Goal: Task Accomplishment & Management: Use online tool/utility

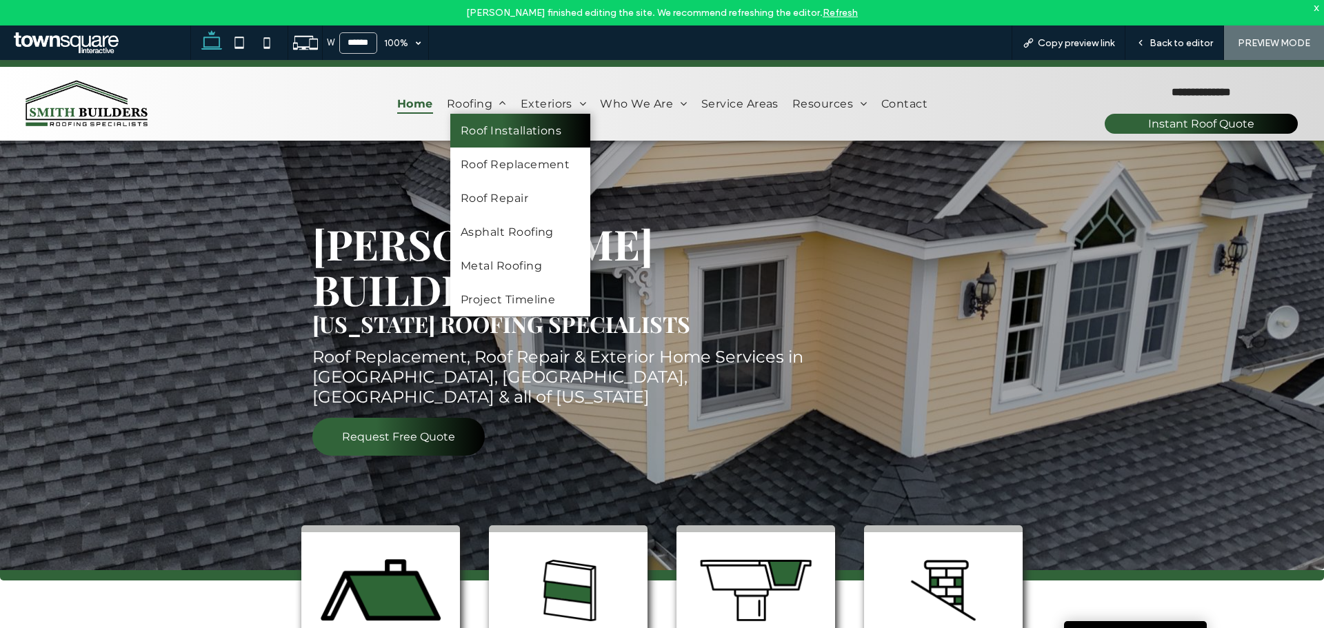
click at [499, 132] on span "Roof Installations" at bounding box center [511, 130] width 101 height 13
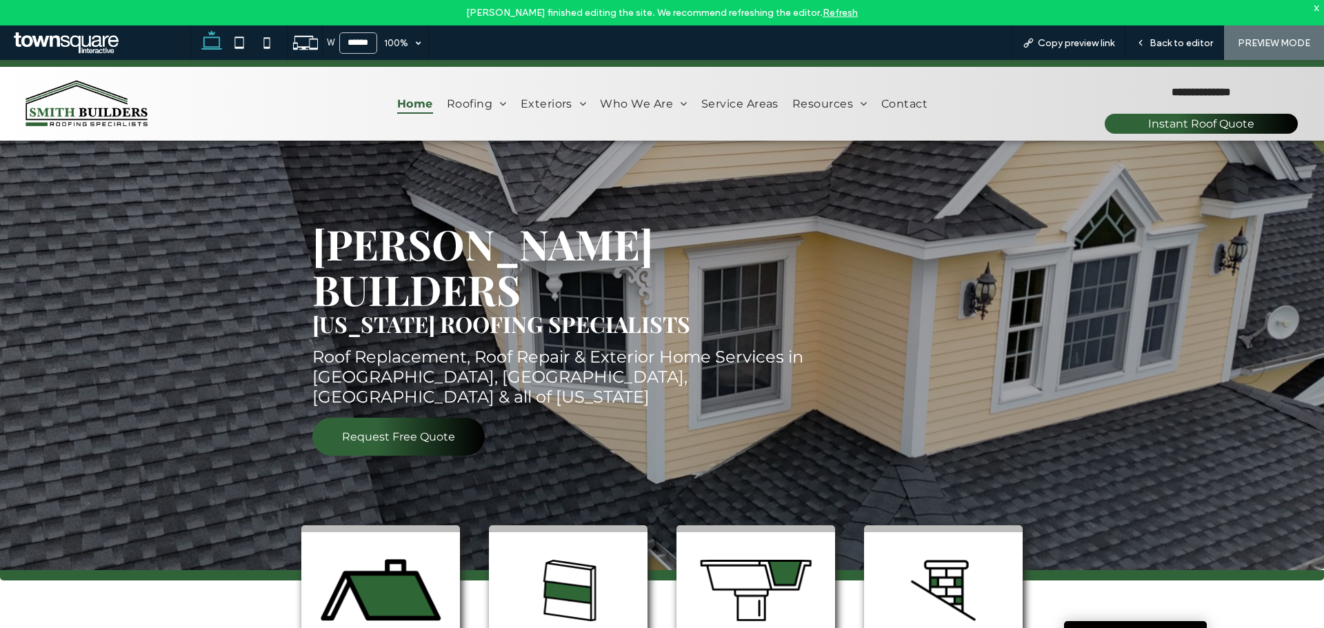
click at [834, 14] on link "Refresh" at bounding box center [840, 13] width 35 height 12
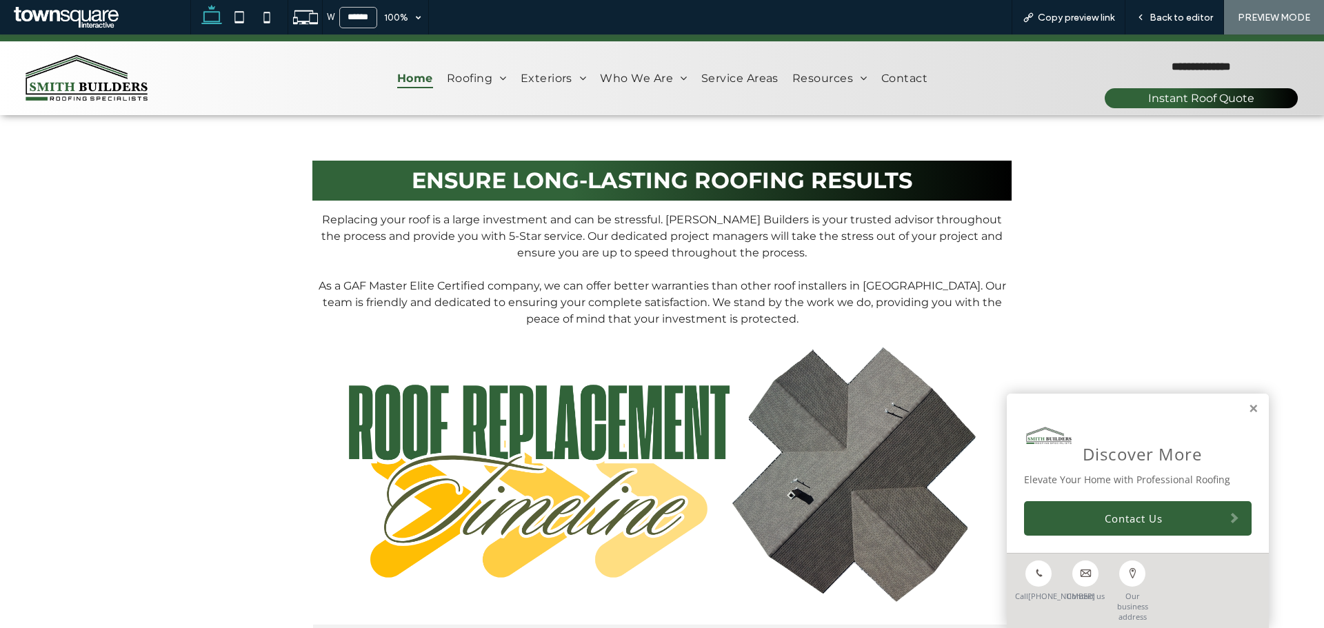
click at [407, 72] on span "Home" at bounding box center [415, 78] width 36 height 20
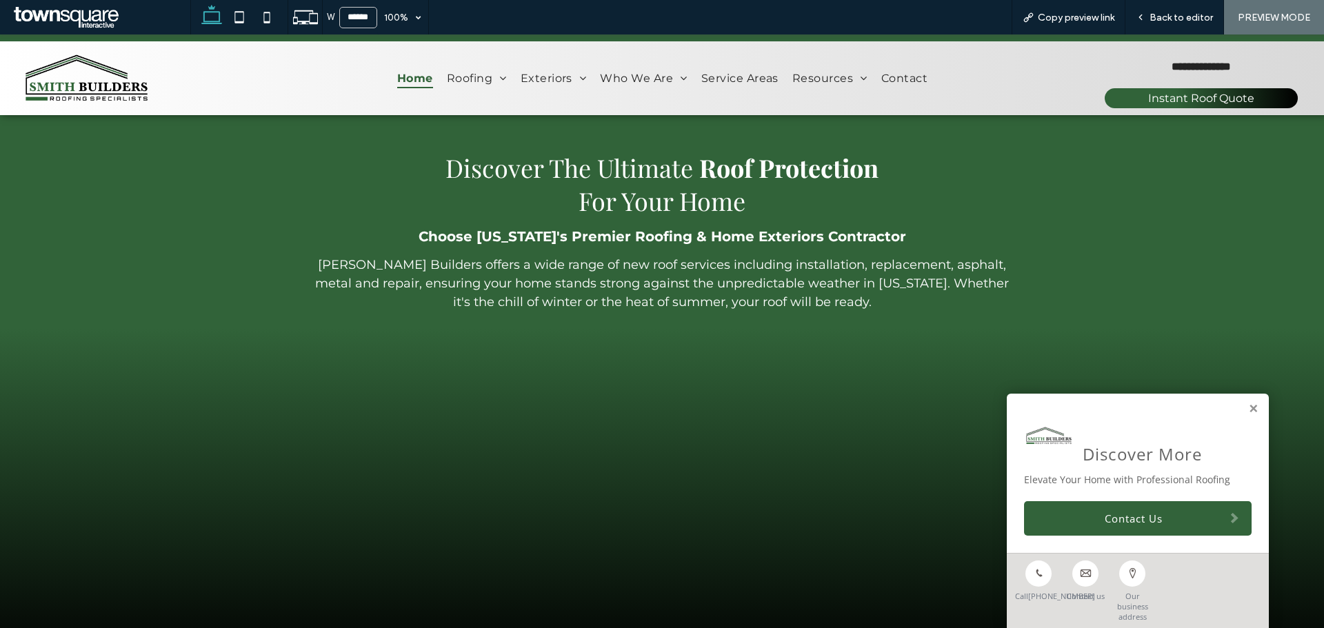
scroll to position [896, 0]
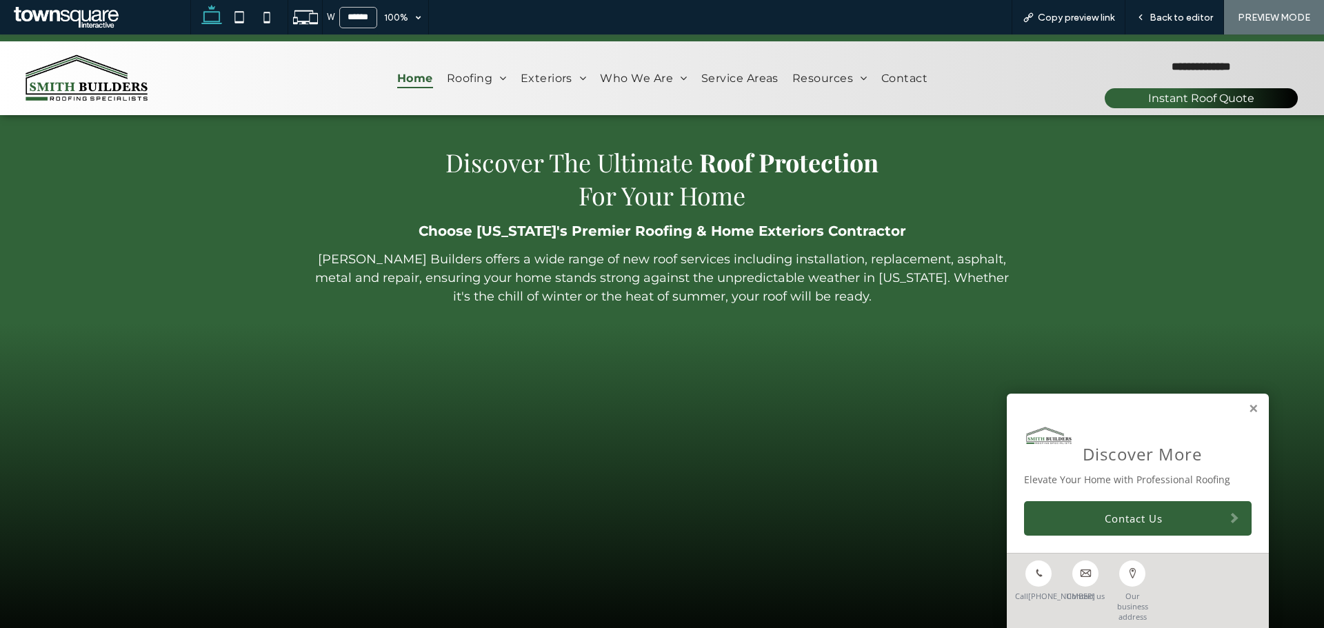
click at [1248, 412] on link at bounding box center [1253, 409] width 10 height 12
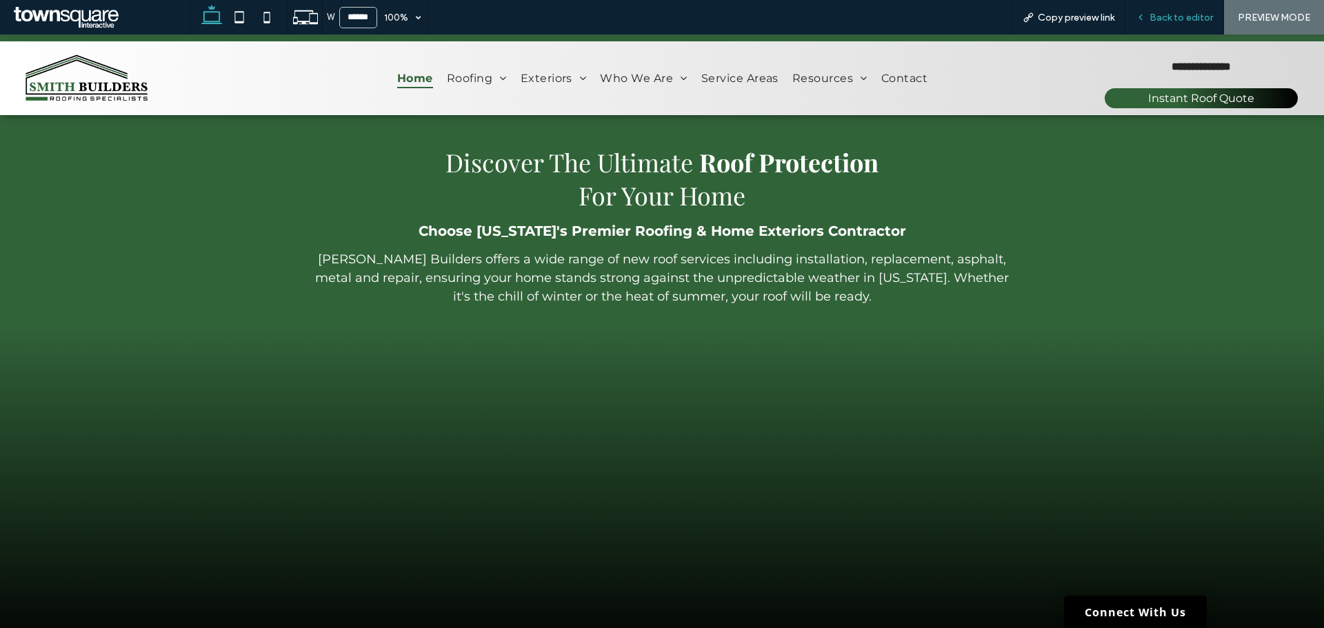
click at [1182, 17] on span "Back to editor" at bounding box center [1180, 18] width 63 height 12
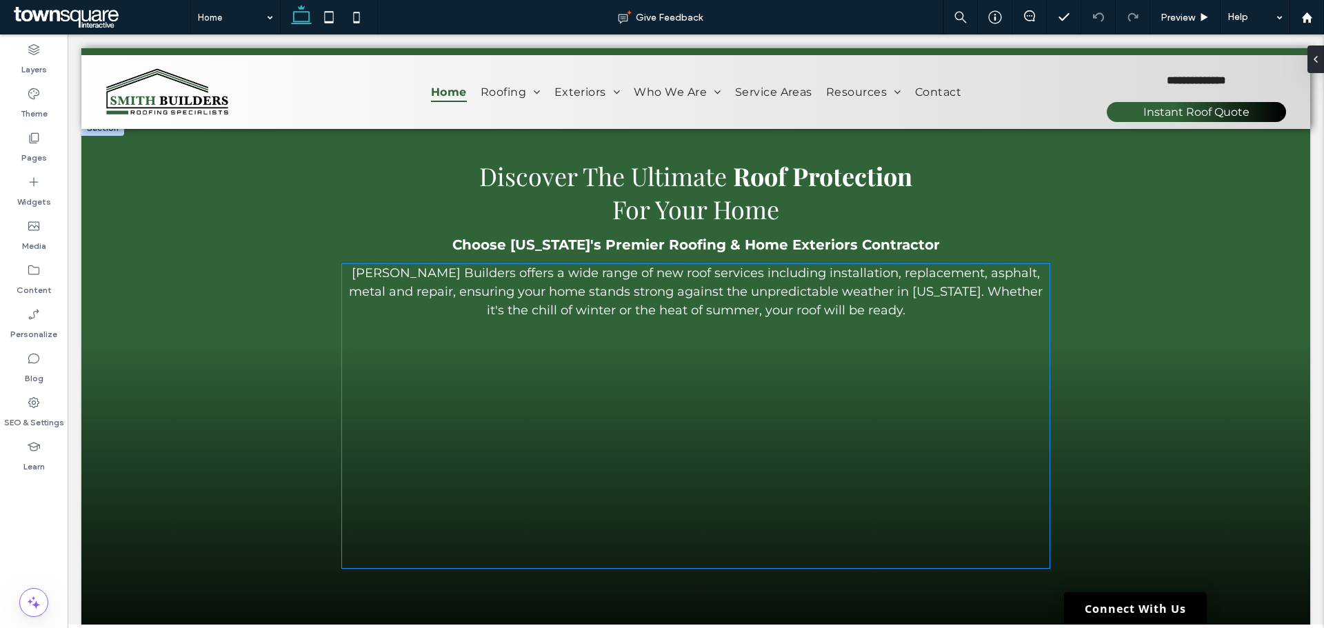
click at [395, 403] on p at bounding box center [695, 411] width 707 height 17
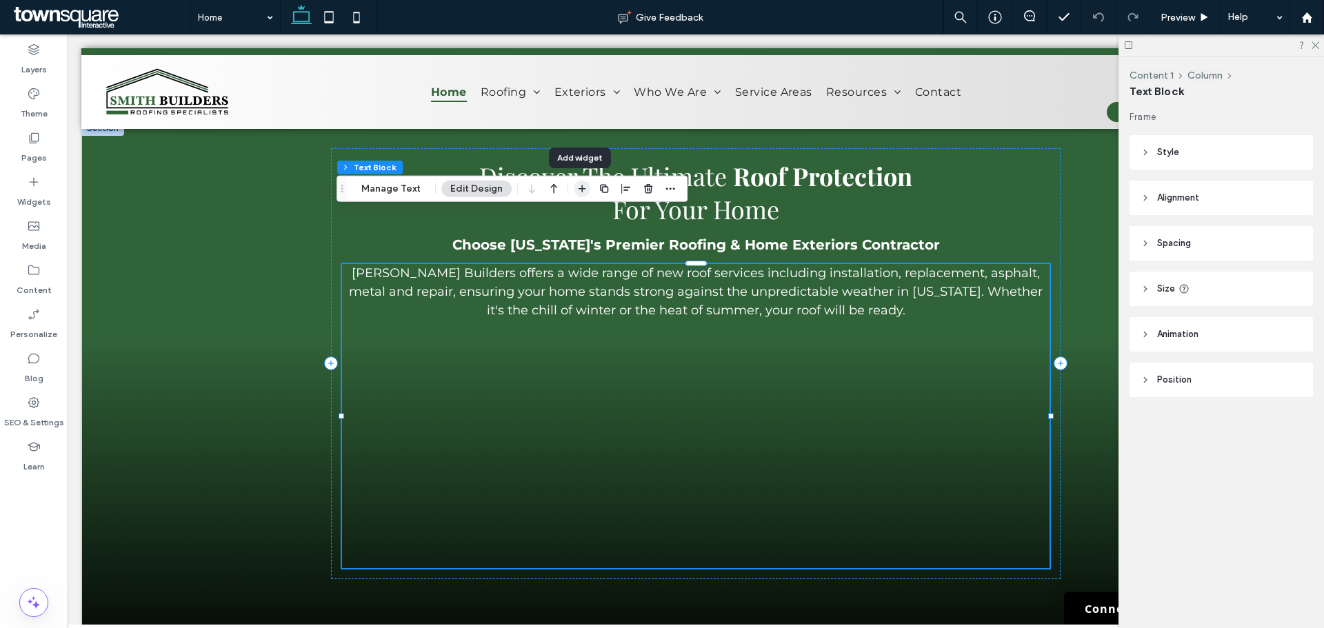
click at [581, 190] on icon "button" at bounding box center [581, 188] width 11 height 11
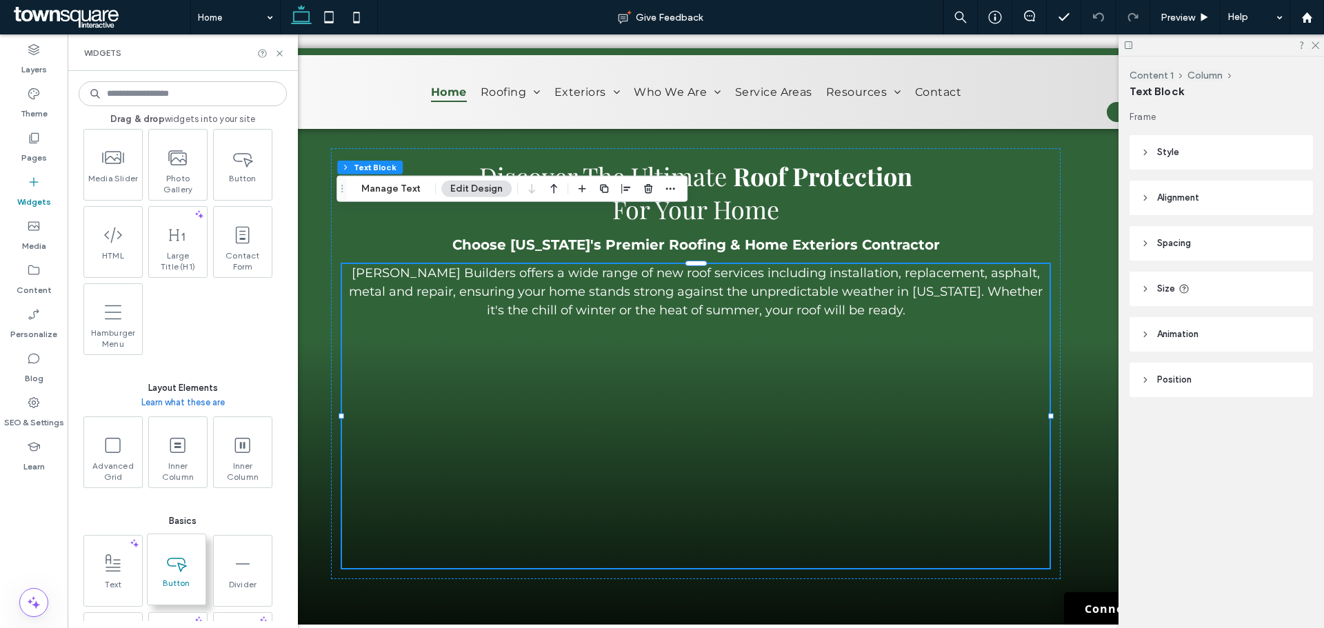
scroll to position [205, 0]
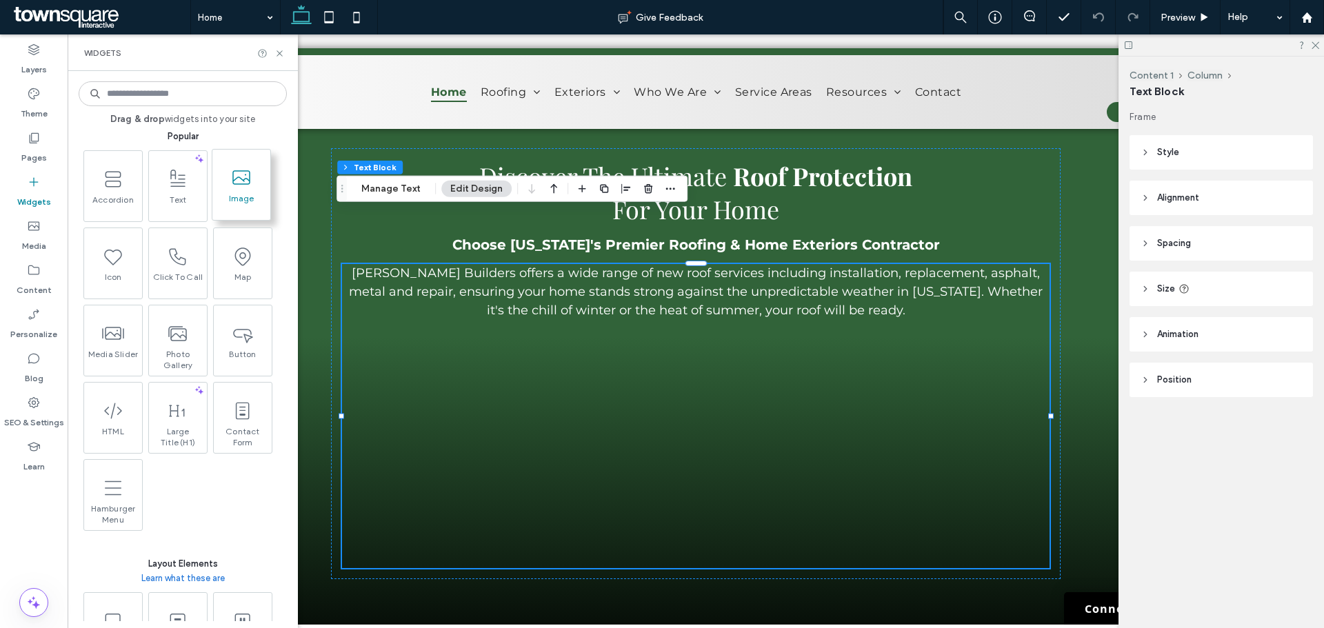
click at [243, 185] on icon at bounding box center [241, 178] width 22 height 22
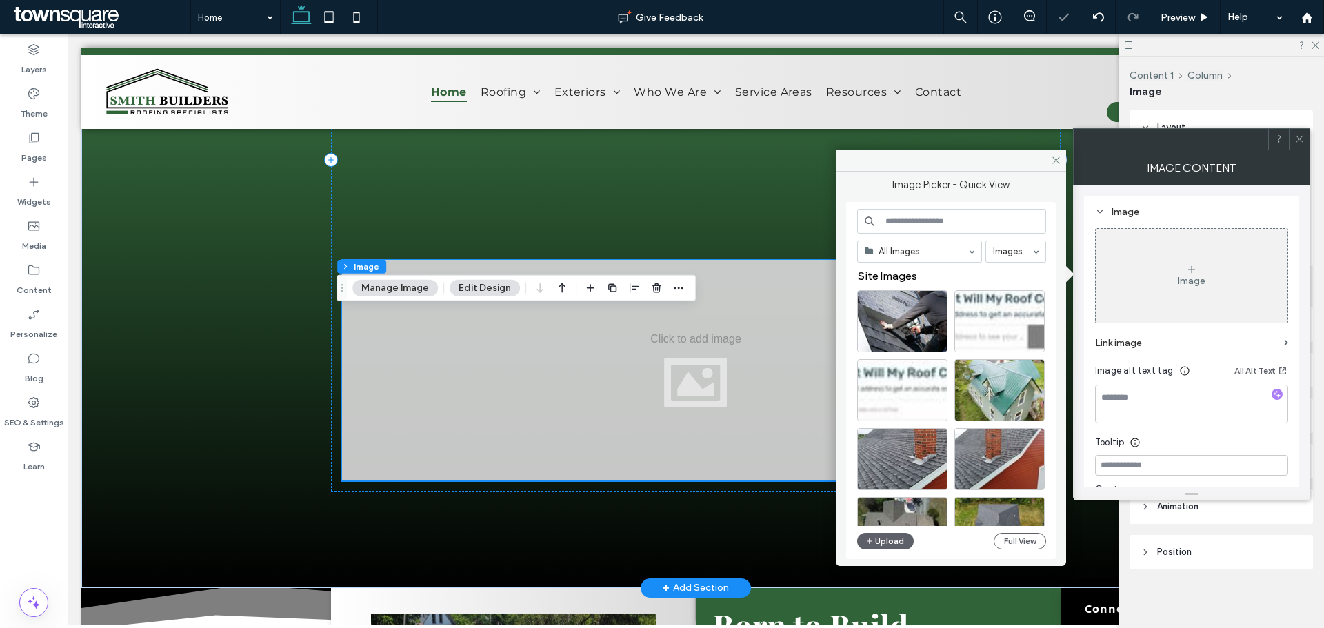
scroll to position [1241, 0]
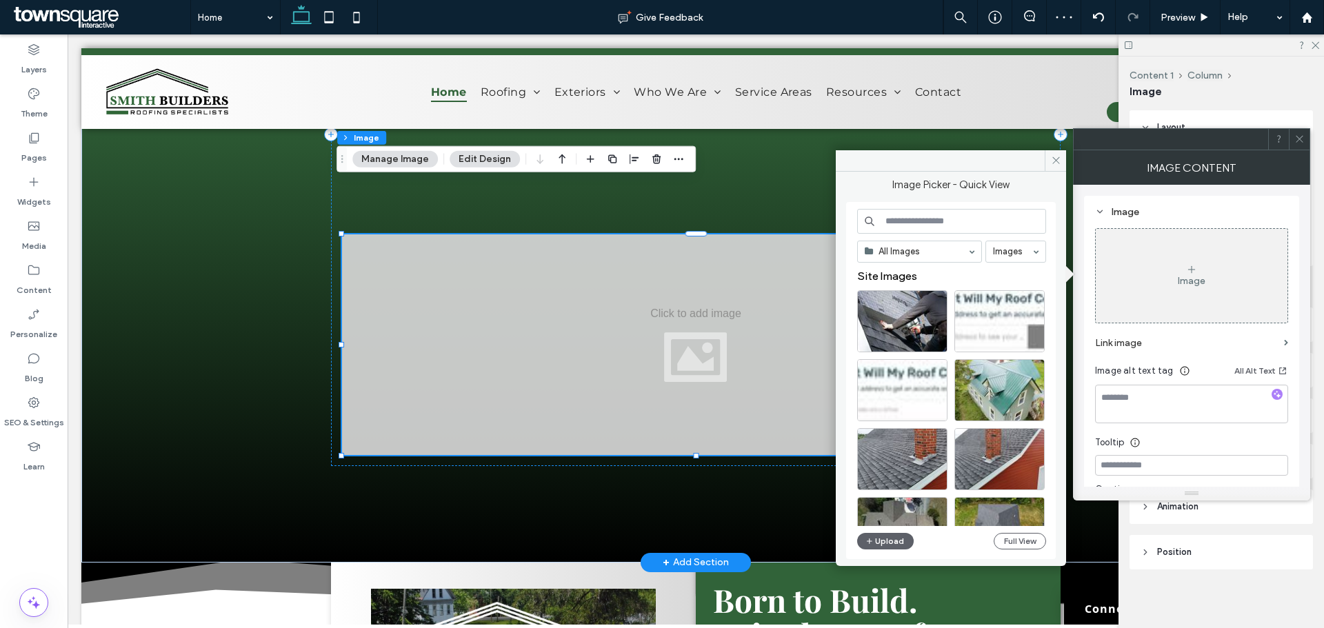
click at [673, 289] on div at bounding box center [695, 344] width 707 height 221
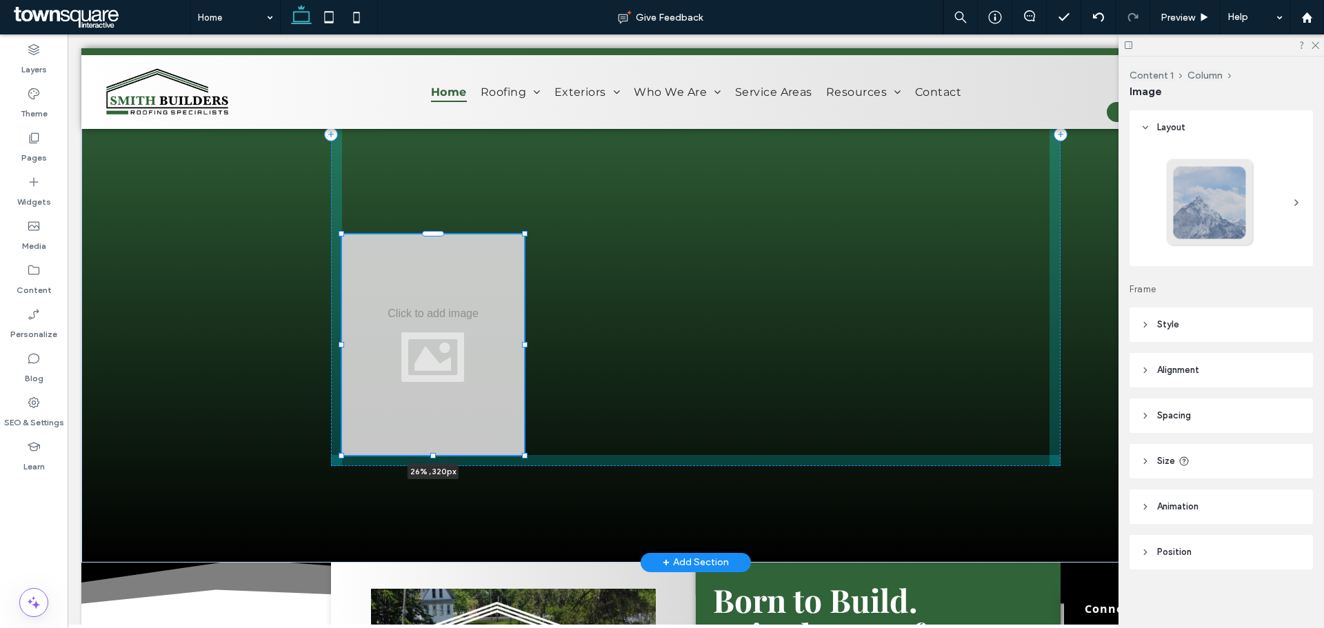
drag, startPoint x: 1047, startPoint y: 292, endPoint x: 521, endPoint y: 283, distance: 526.2
click at [521, 283] on div "Discover The Ultimate Roof Protection For Your Home Choose [US_STATE]'s Premier…" at bounding box center [695, 169] width 827 height 787
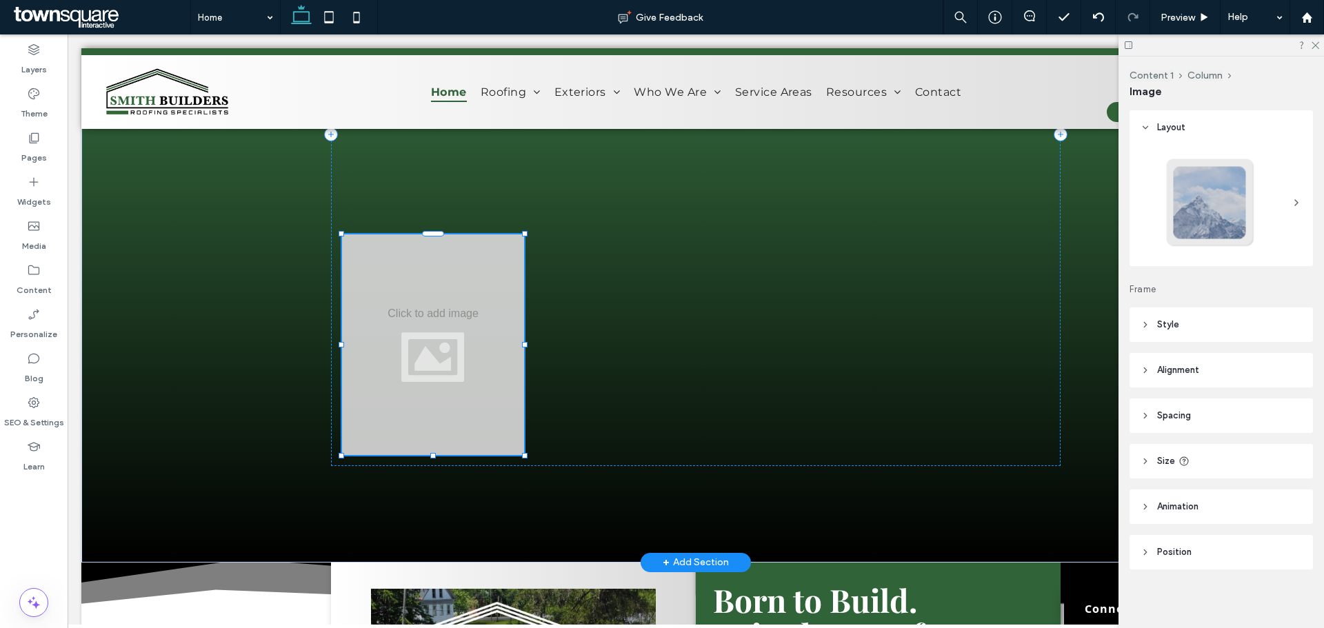
type input "**"
type input "****"
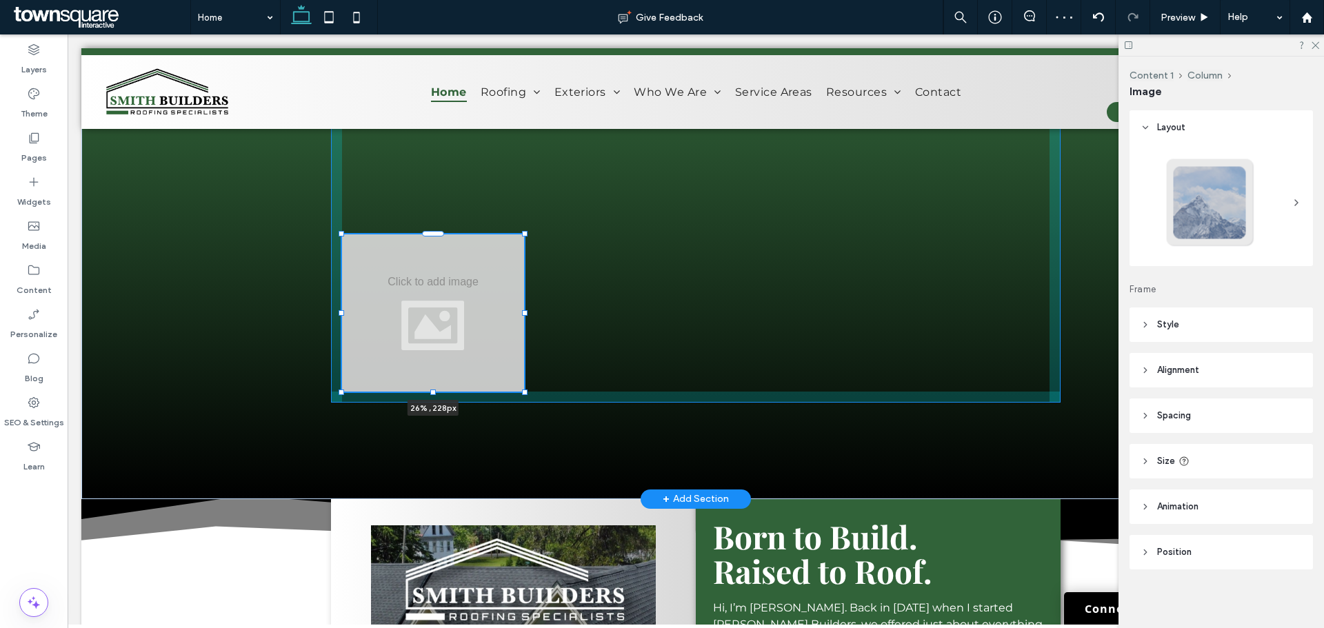
drag, startPoint x: 430, startPoint y: 403, endPoint x: 438, endPoint y: 372, distance: 32.8
click at [438, 372] on div "Discover The Ultimate Roof Protection For Your Home Choose [US_STATE]'s Premier…" at bounding box center [695, 137] width 827 height 723
type input "***"
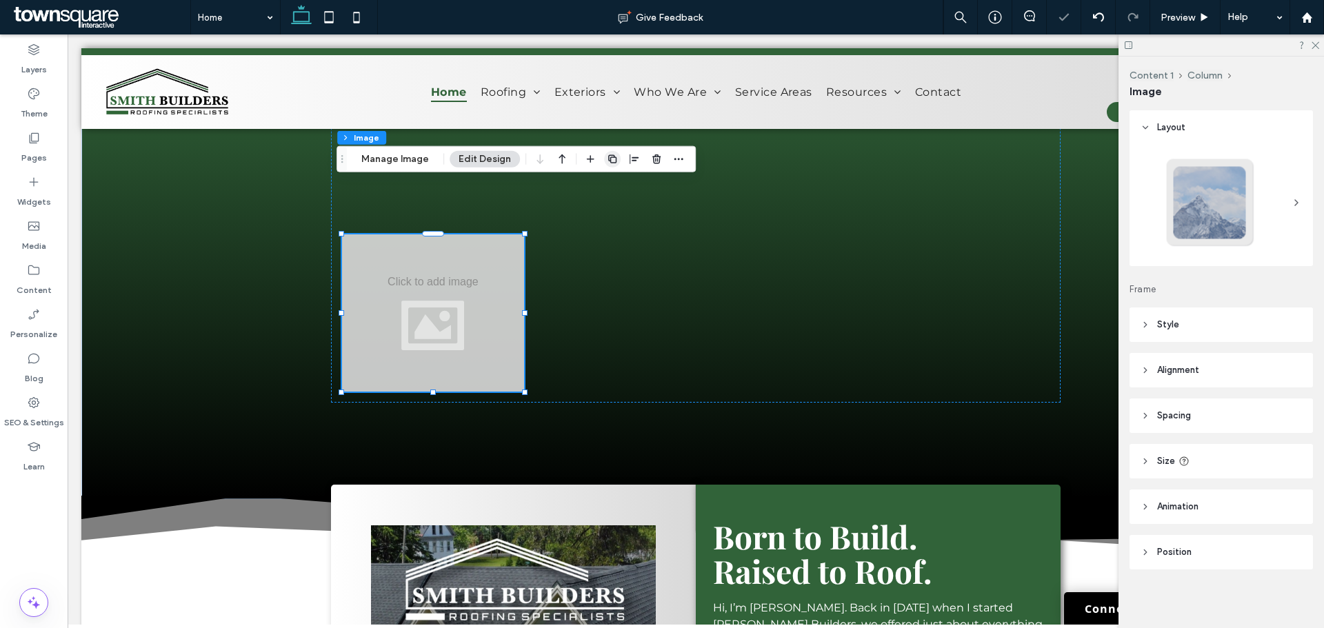
click at [612, 157] on use "button" at bounding box center [612, 159] width 8 height 8
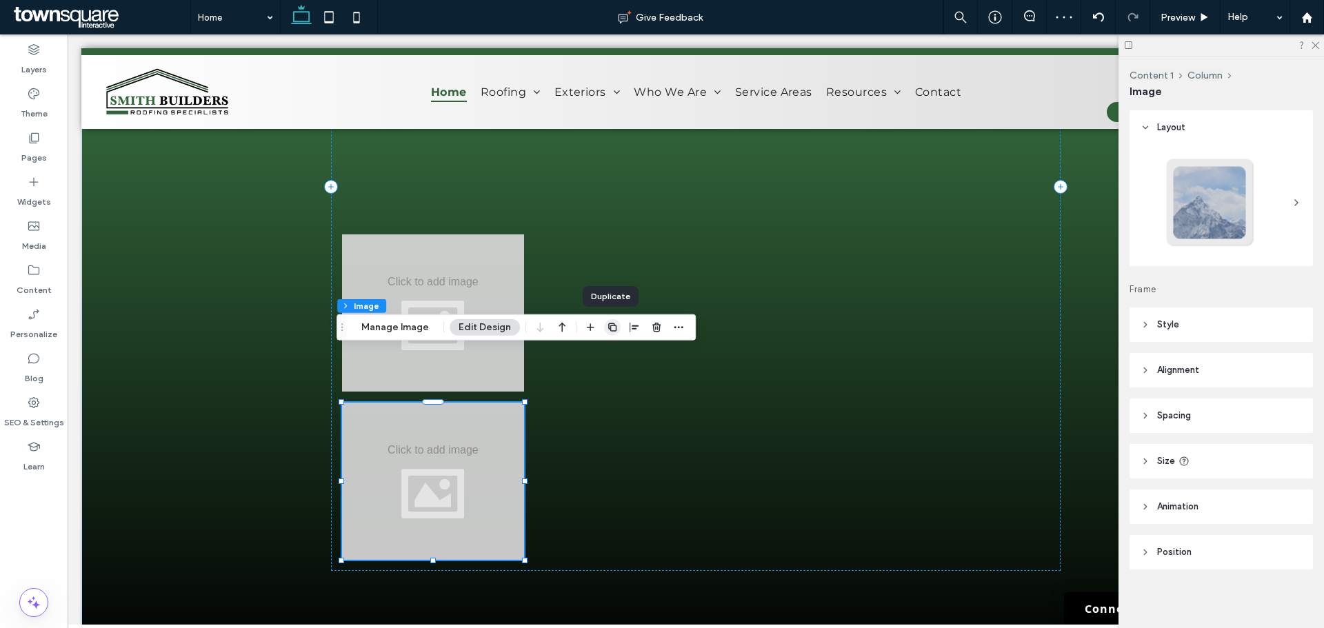
click at [609, 328] on icon "button" at bounding box center [612, 327] width 11 height 11
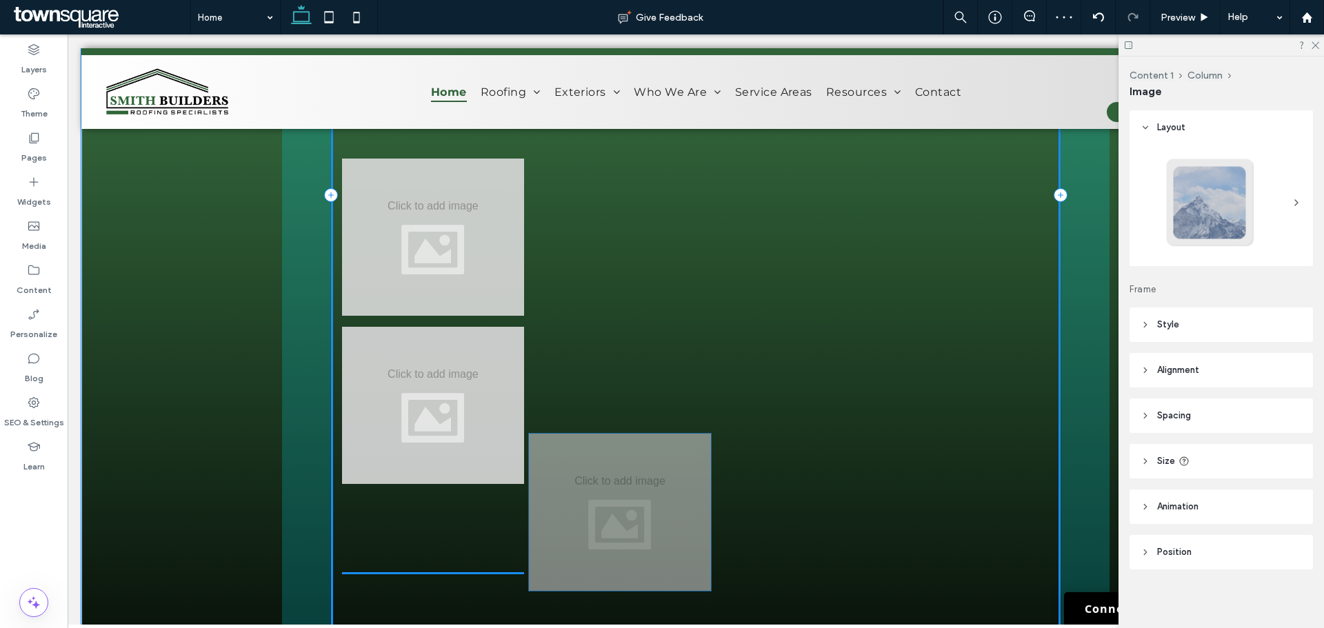
scroll to position [1327, 0]
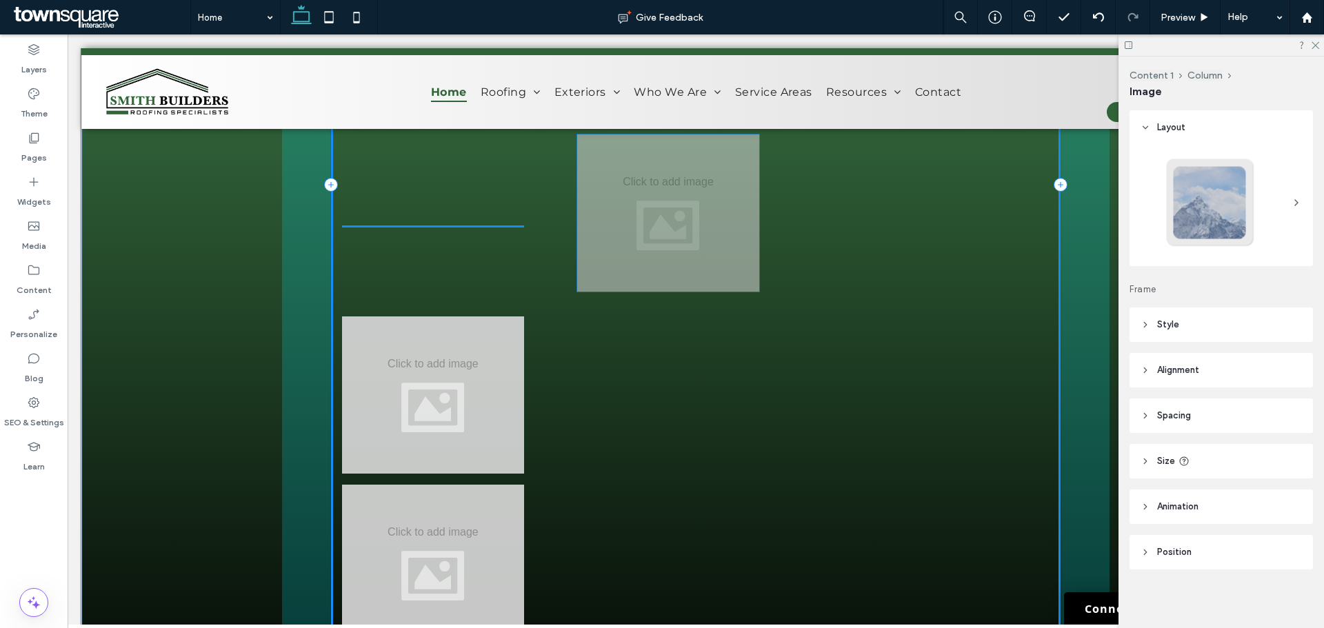
drag, startPoint x: 426, startPoint y: 579, endPoint x: 667, endPoint y: 195, distance: 453.2
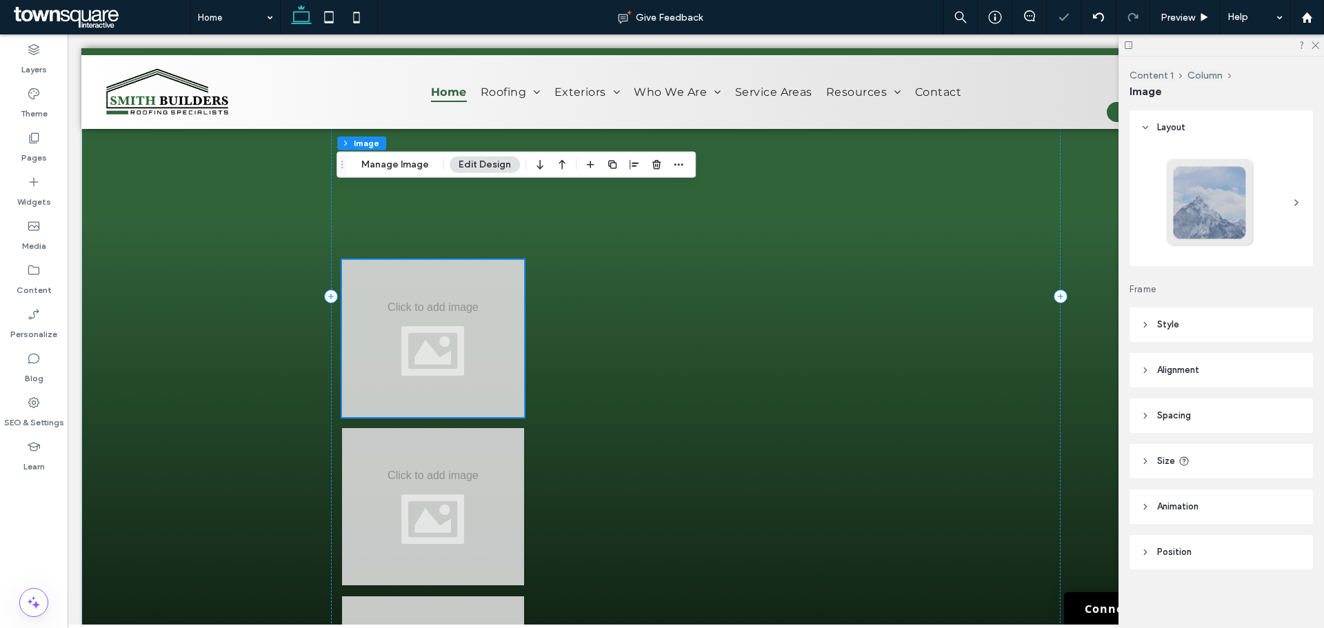
scroll to position [1189, 0]
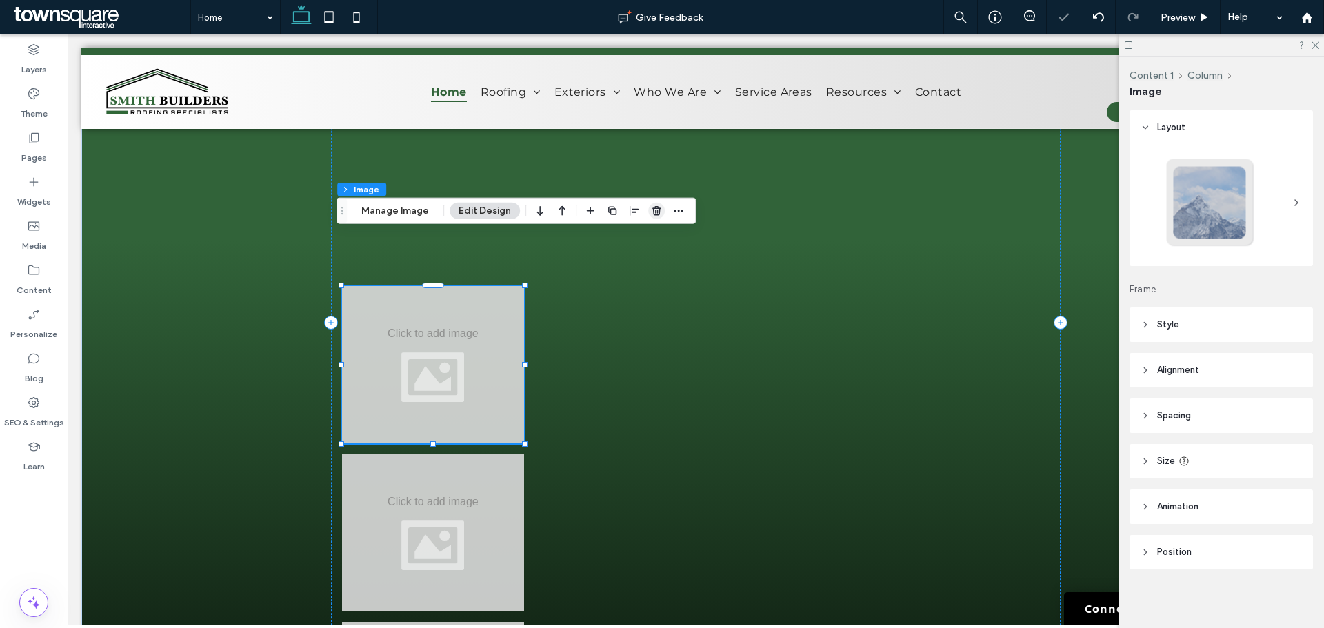
click at [653, 209] on use "button" at bounding box center [656, 210] width 8 height 9
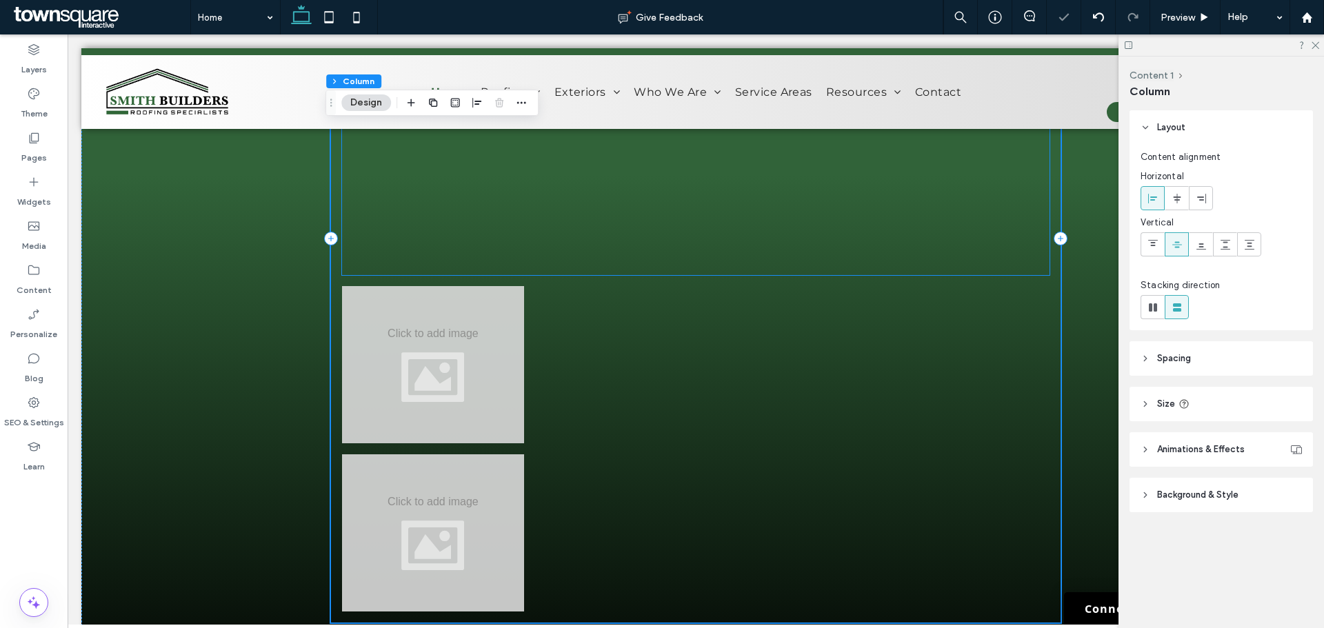
click at [653, 259] on p at bounding box center [695, 267] width 707 height 17
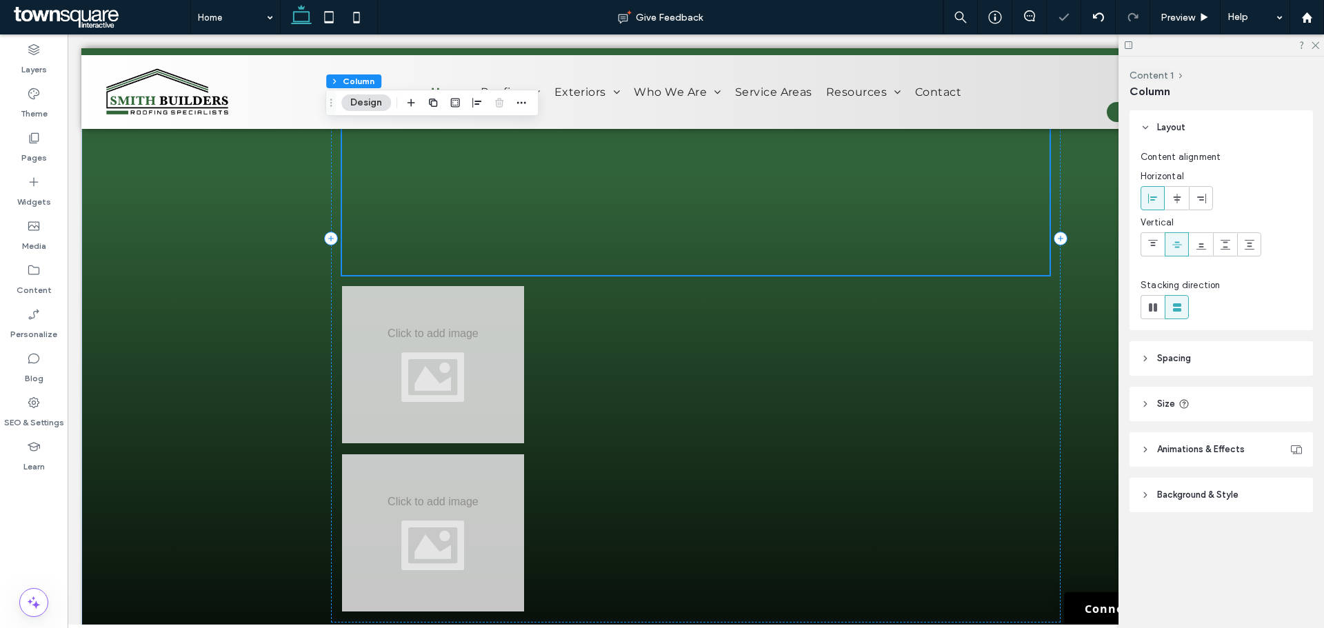
scroll to position [936, 0]
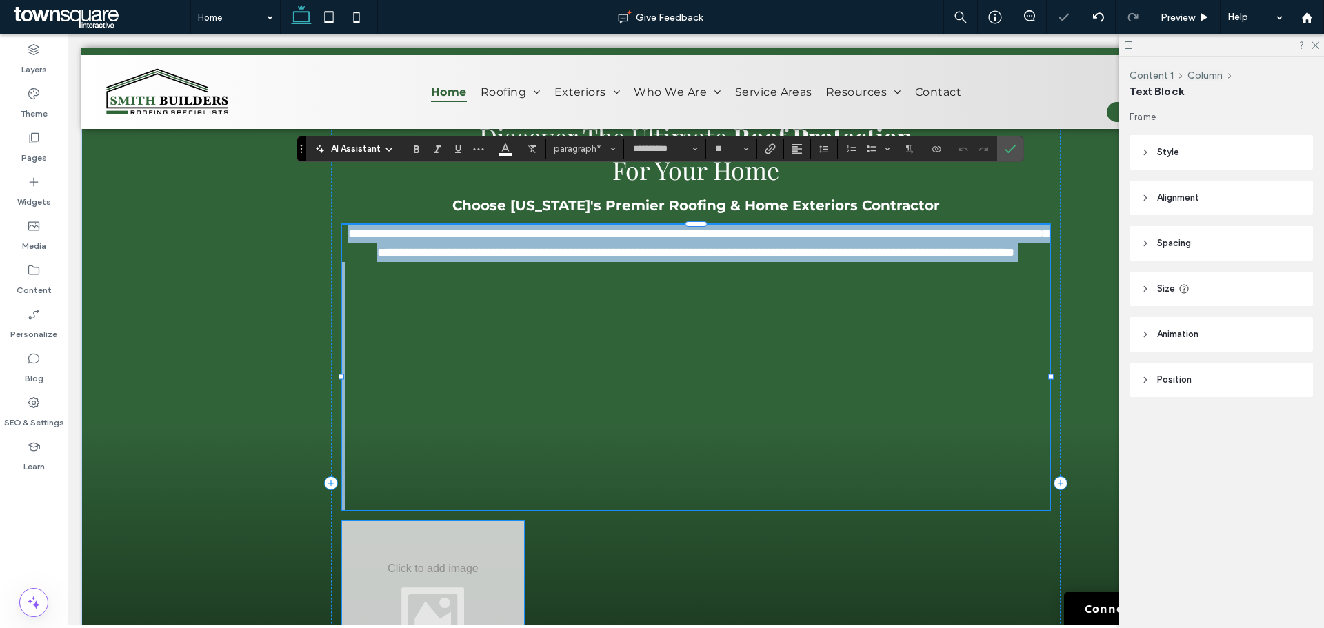
click at [395, 577] on div at bounding box center [432, 599] width 181 height 157
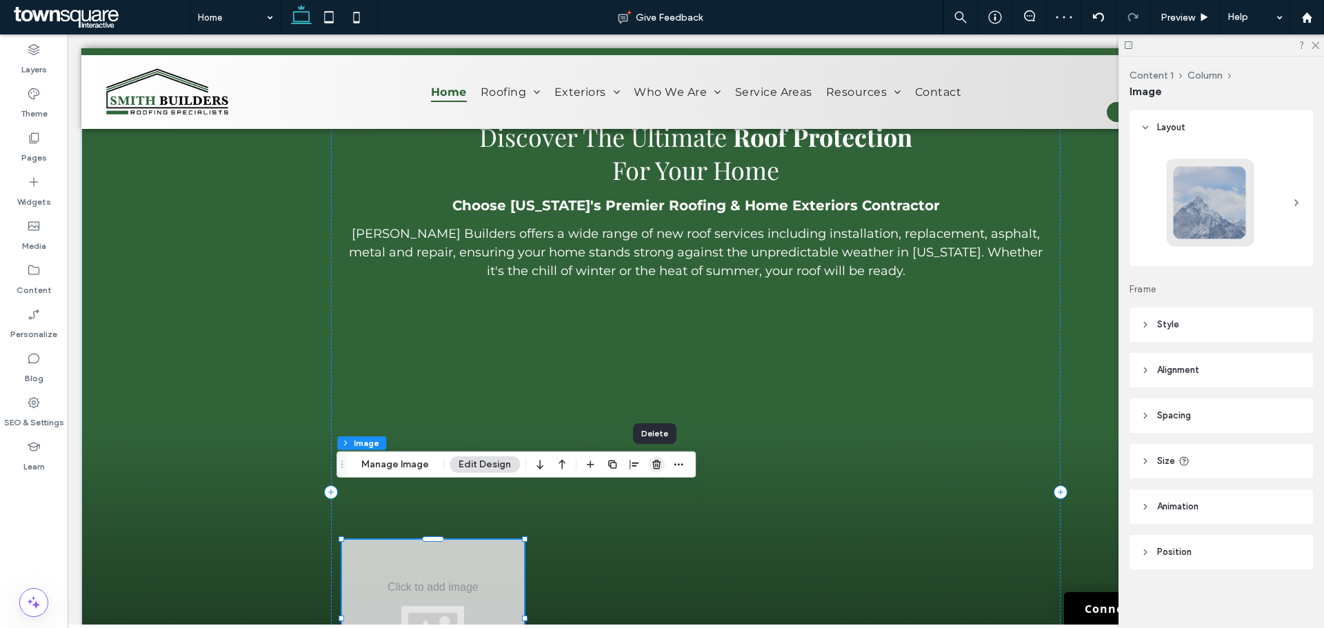
click at [654, 463] on icon "button" at bounding box center [656, 464] width 11 height 11
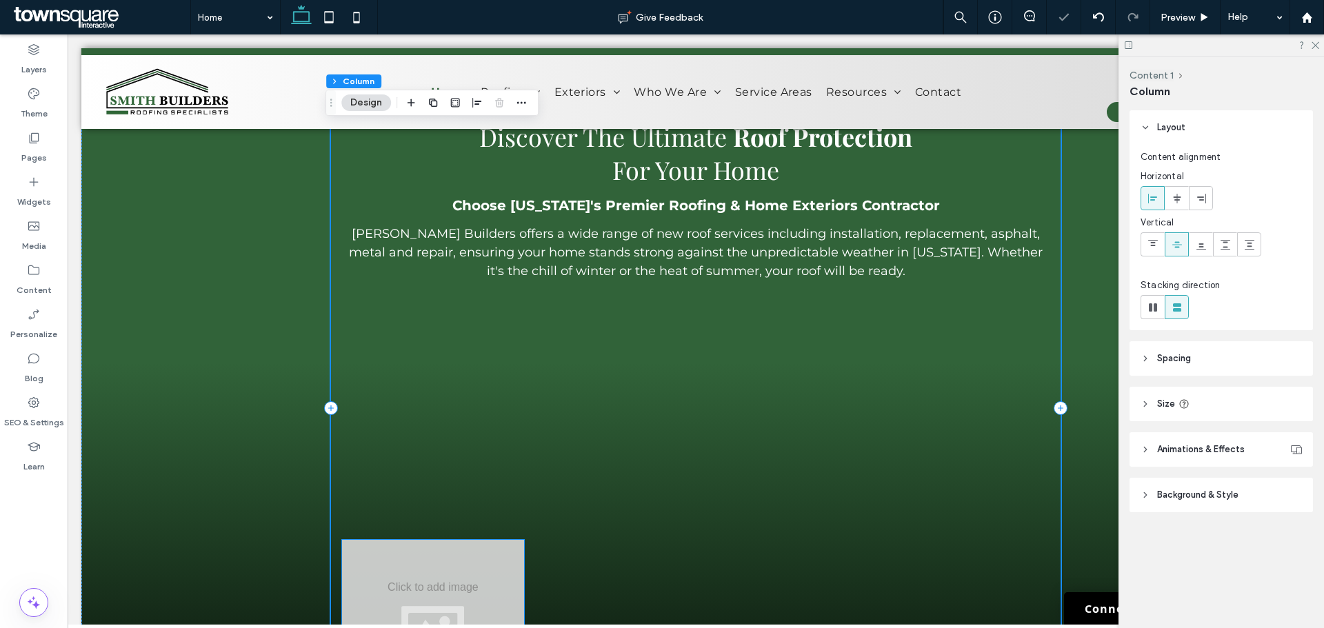
click at [458, 563] on div at bounding box center [432, 618] width 181 height 157
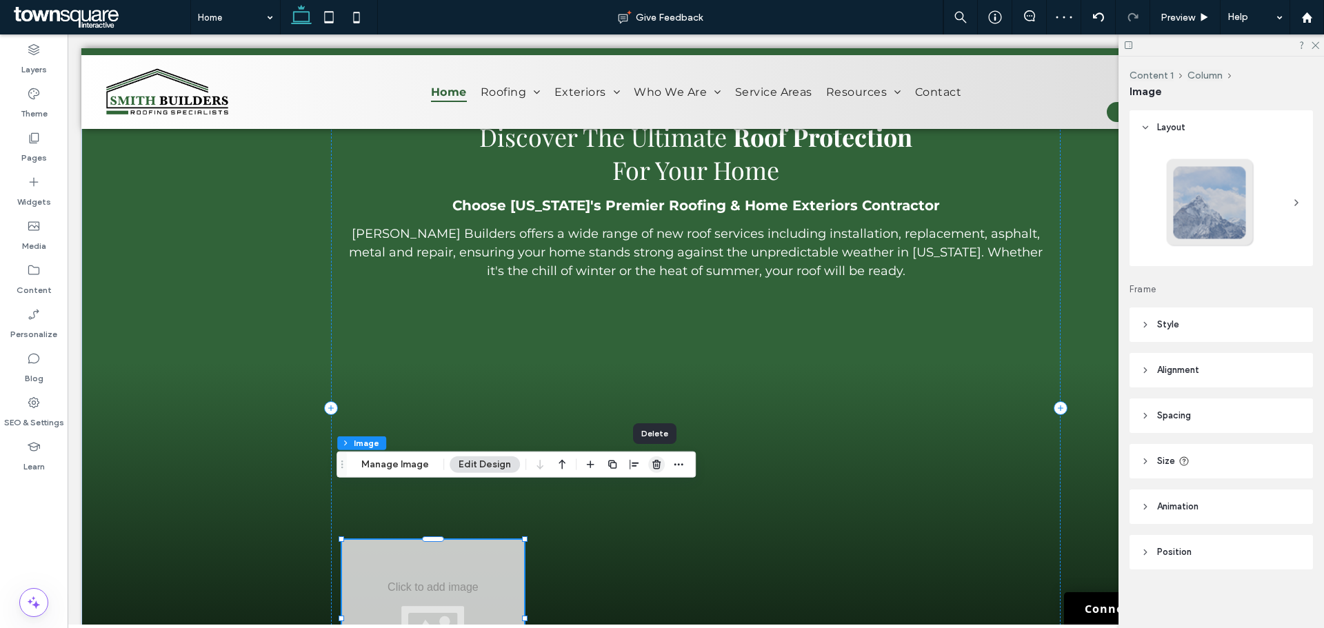
click at [657, 463] on use "button" at bounding box center [656, 464] width 8 height 9
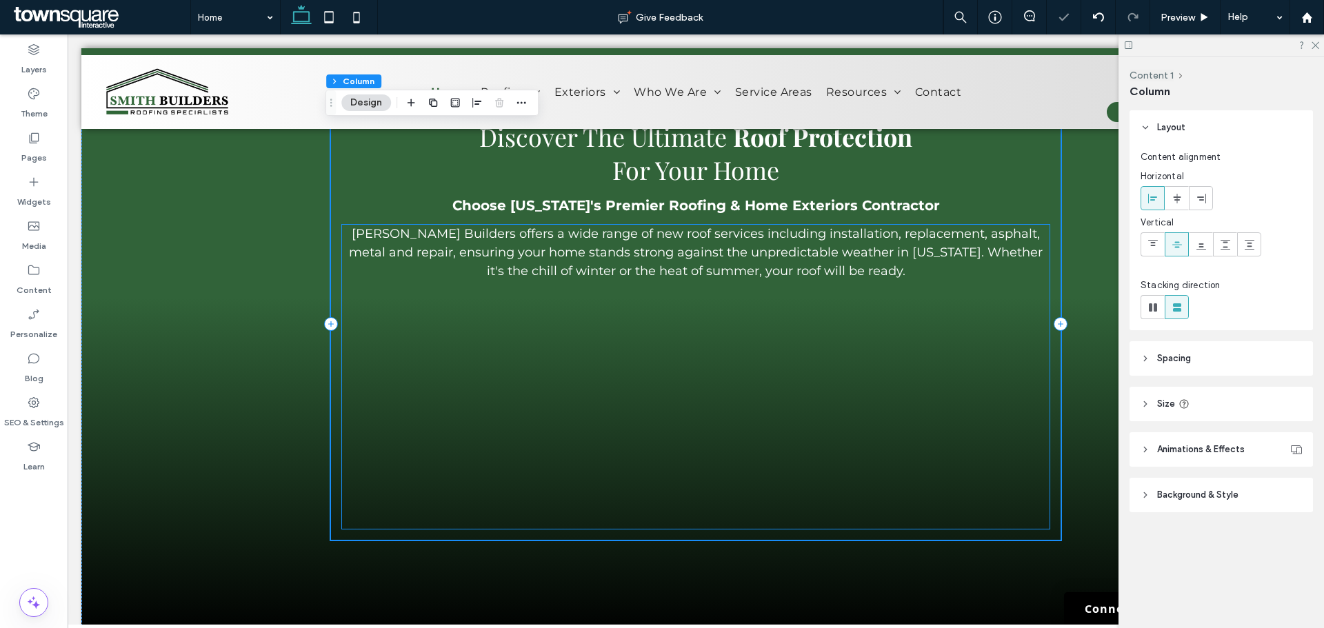
click at [663, 396] on p at bounding box center [695, 404] width 707 height 17
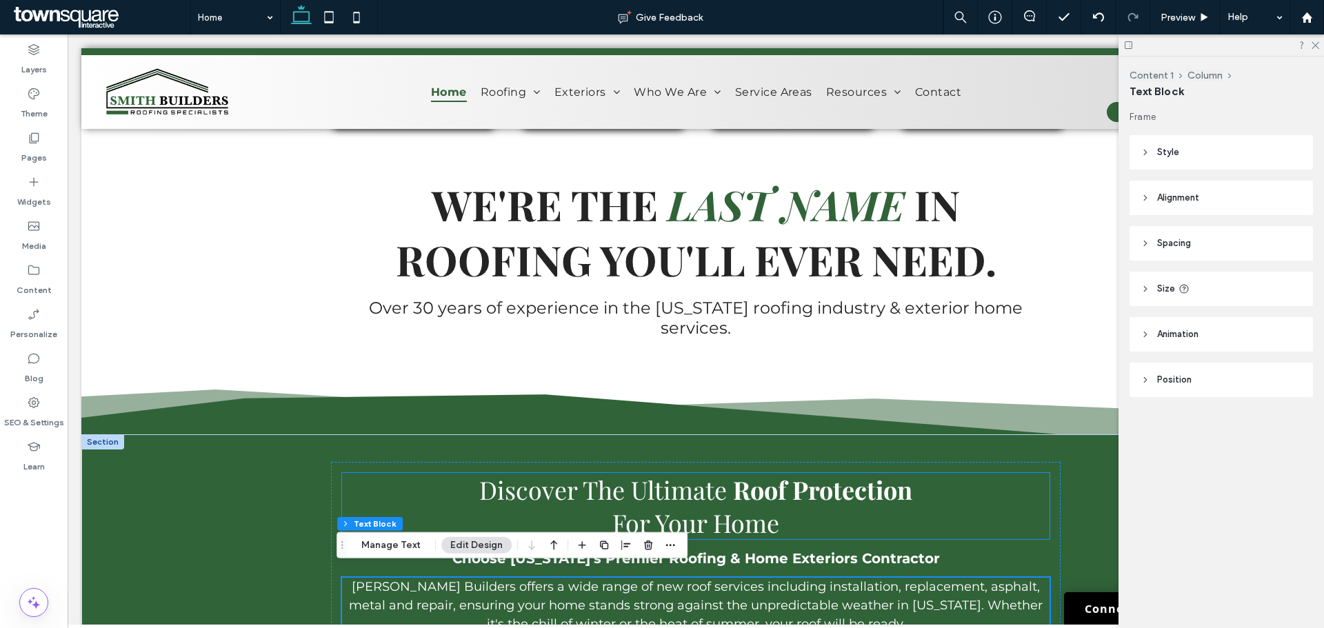
scroll to position [798, 0]
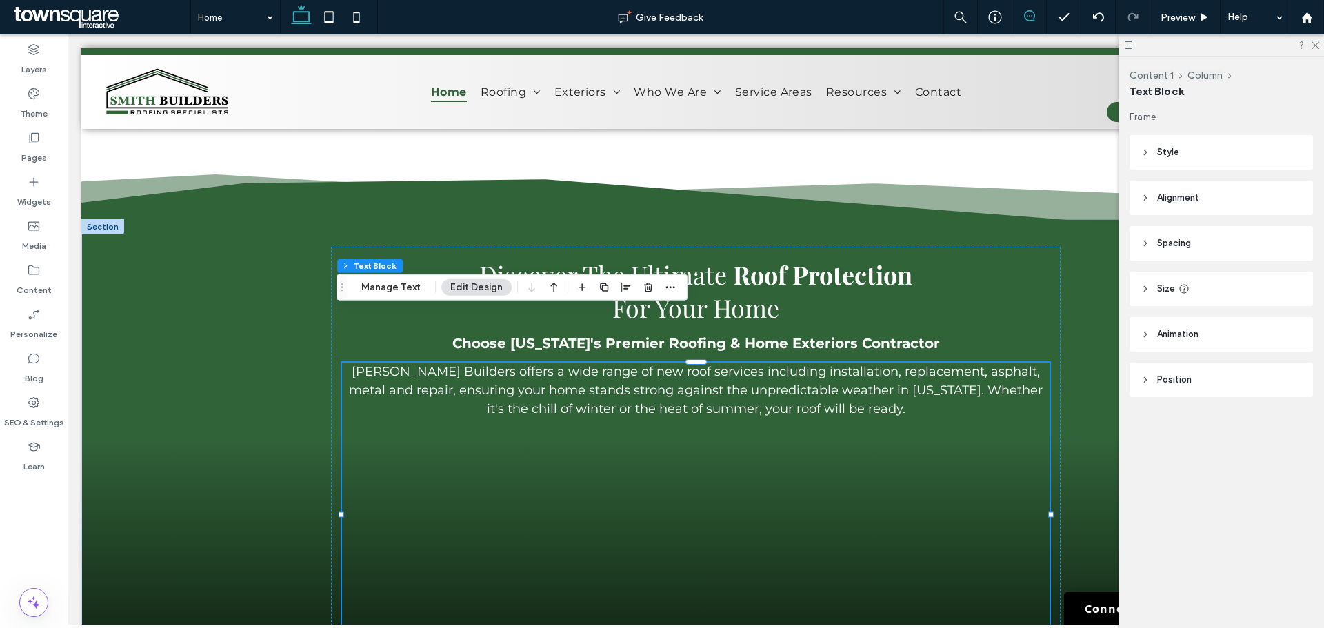
click at [1034, 21] on use at bounding box center [1029, 15] width 11 height 11
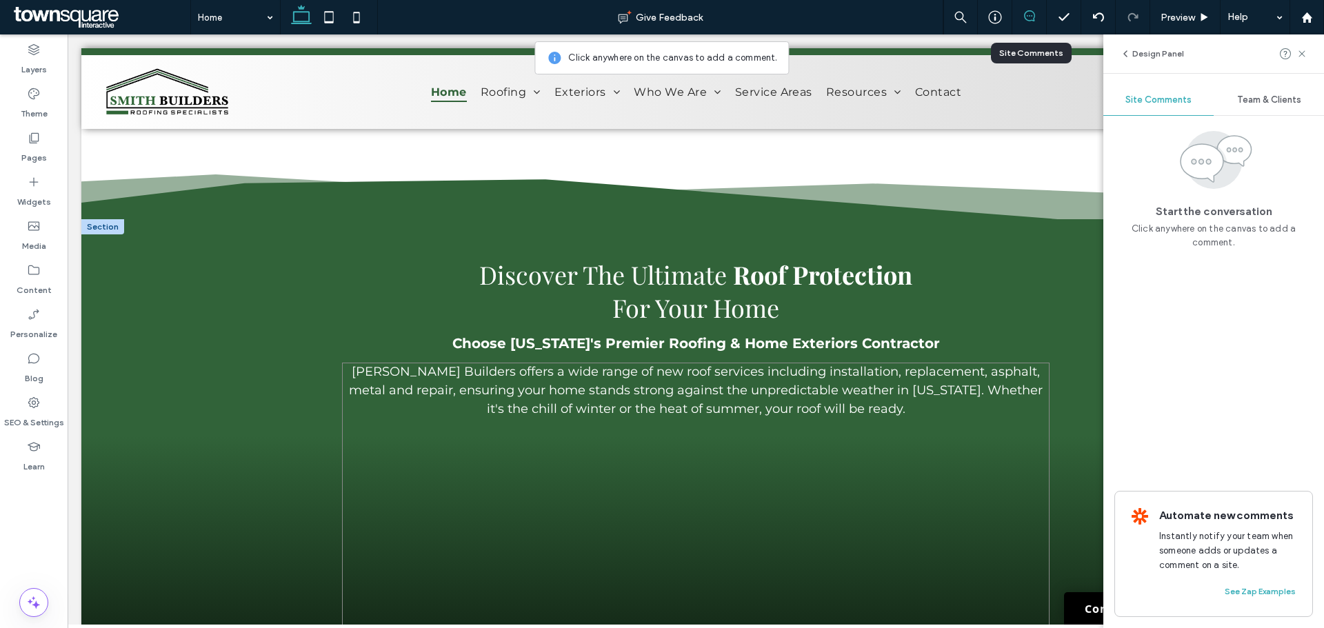
click at [894, 468] on p at bounding box center [695, 476] width 707 height 17
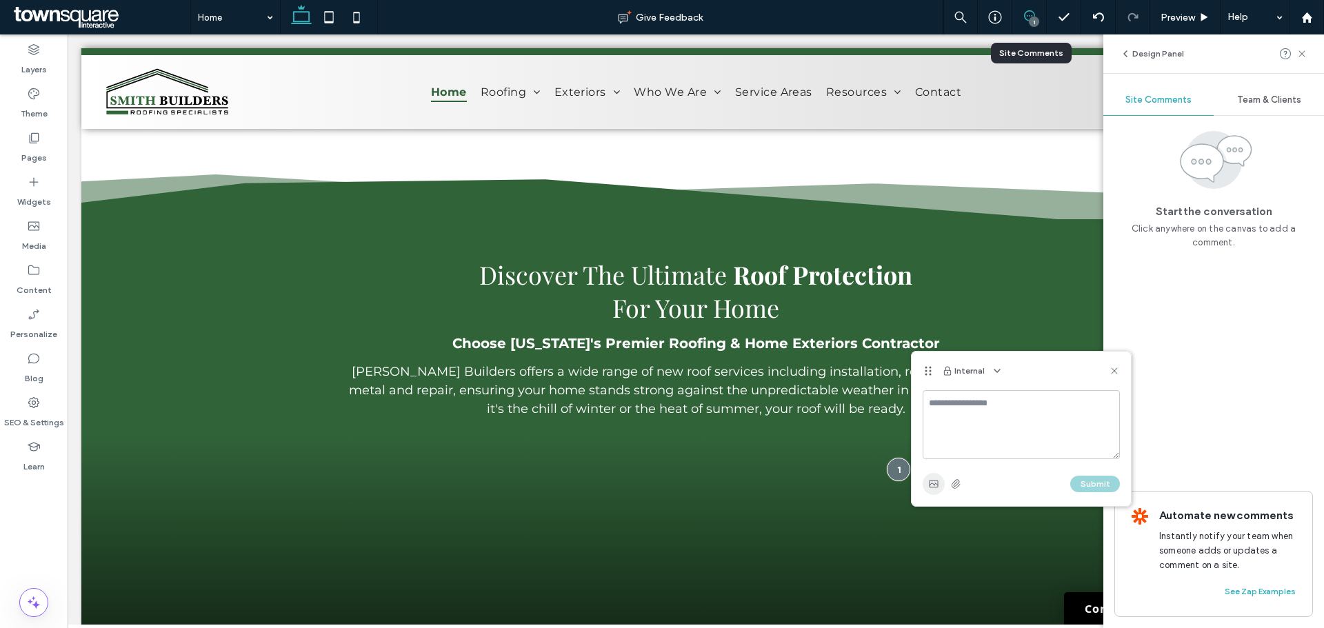
click at [928, 486] on icon "button" at bounding box center [933, 484] width 11 height 11
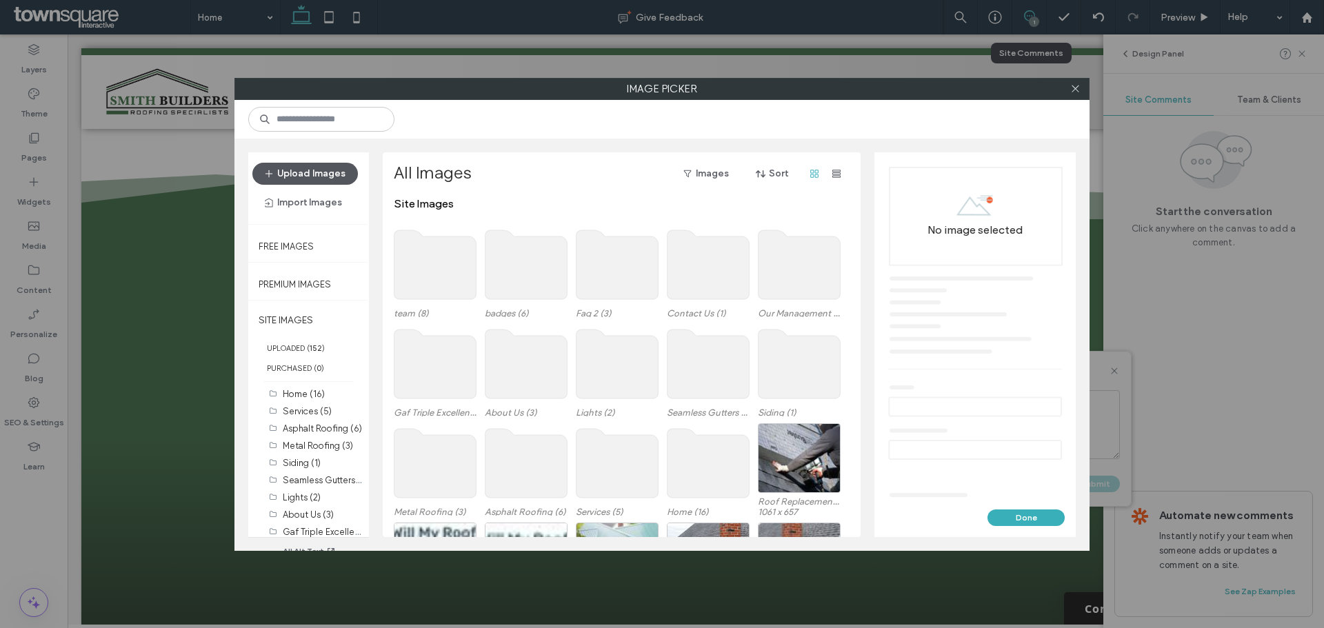
click at [294, 165] on button "Upload Images" at bounding box center [304, 174] width 105 height 22
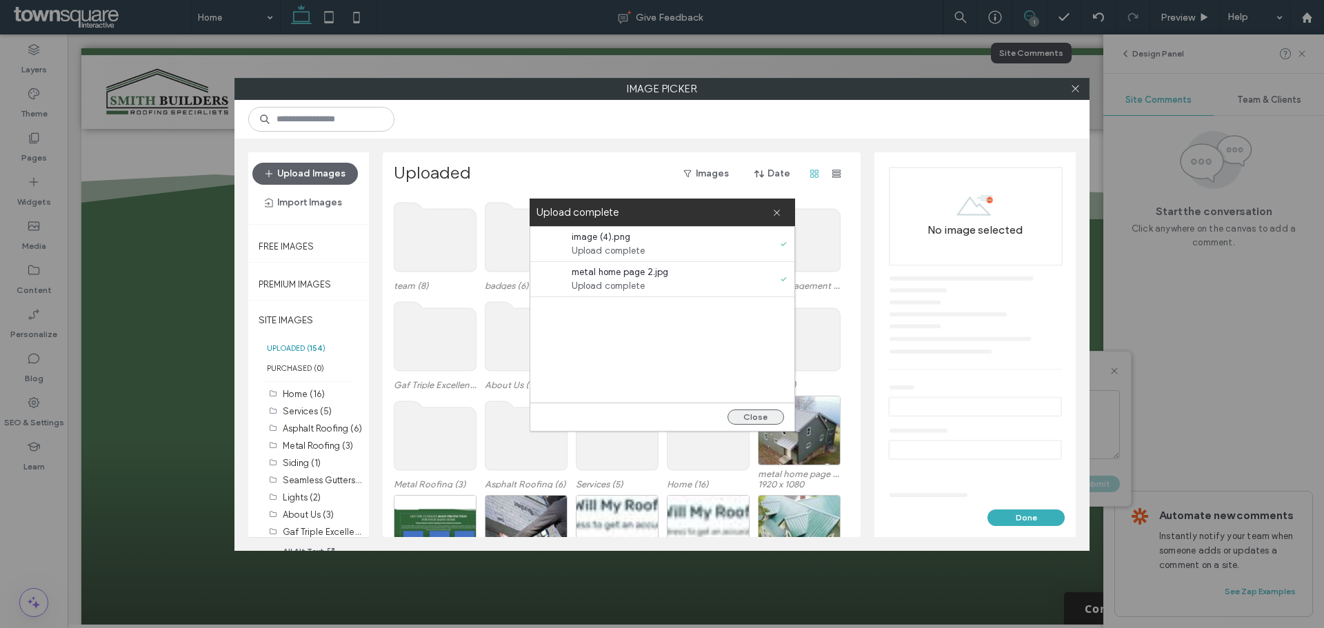
click at [764, 413] on button "Close" at bounding box center [755, 417] width 57 height 15
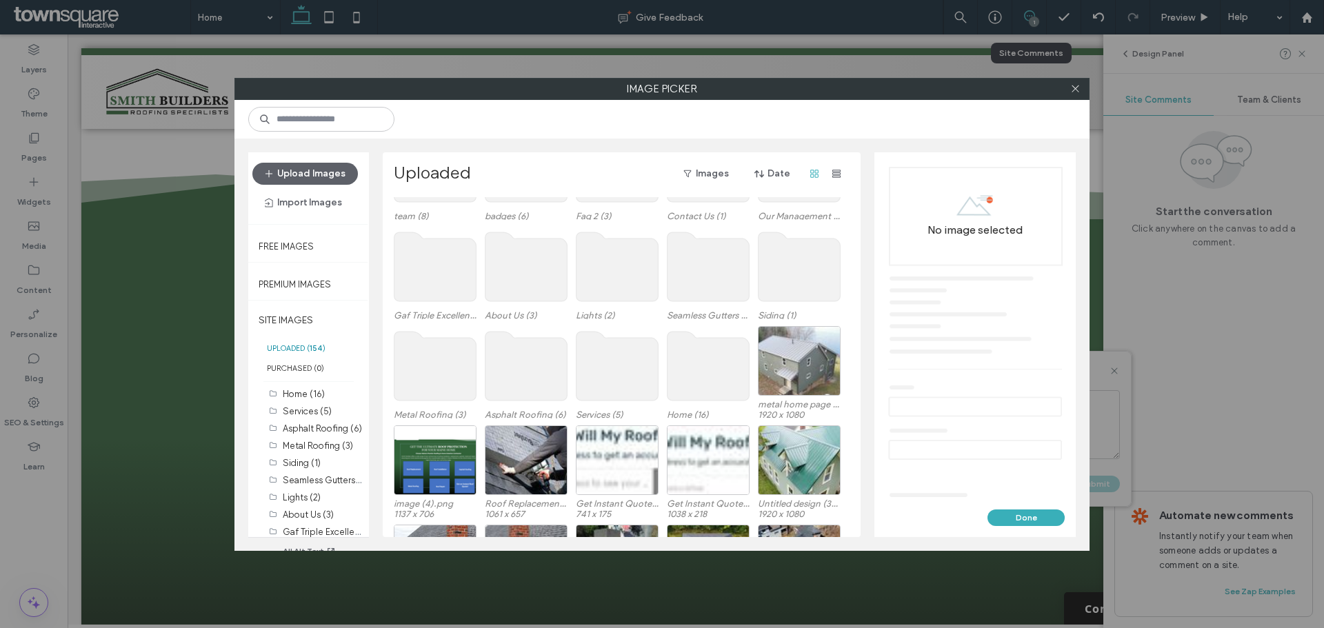
scroll to position [70, 0]
click at [805, 363] on div "Select" at bounding box center [799, 360] width 83 height 70
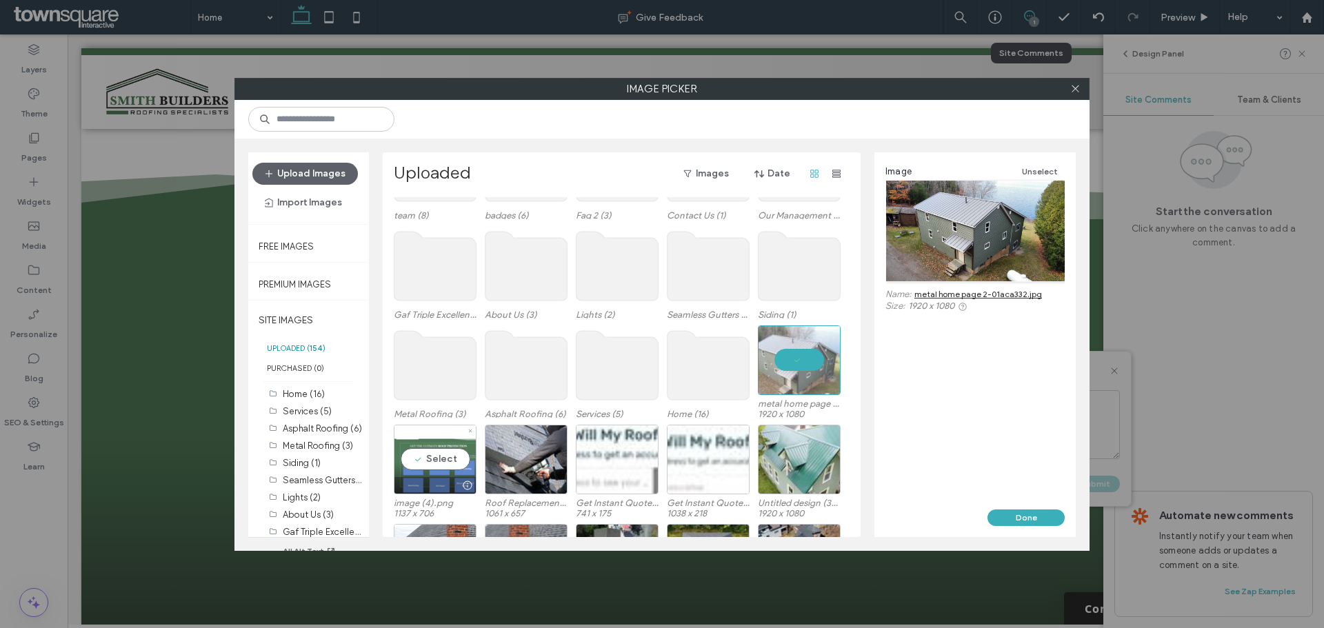
click at [439, 457] on div "Select" at bounding box center [435, 460] width 83 height 70
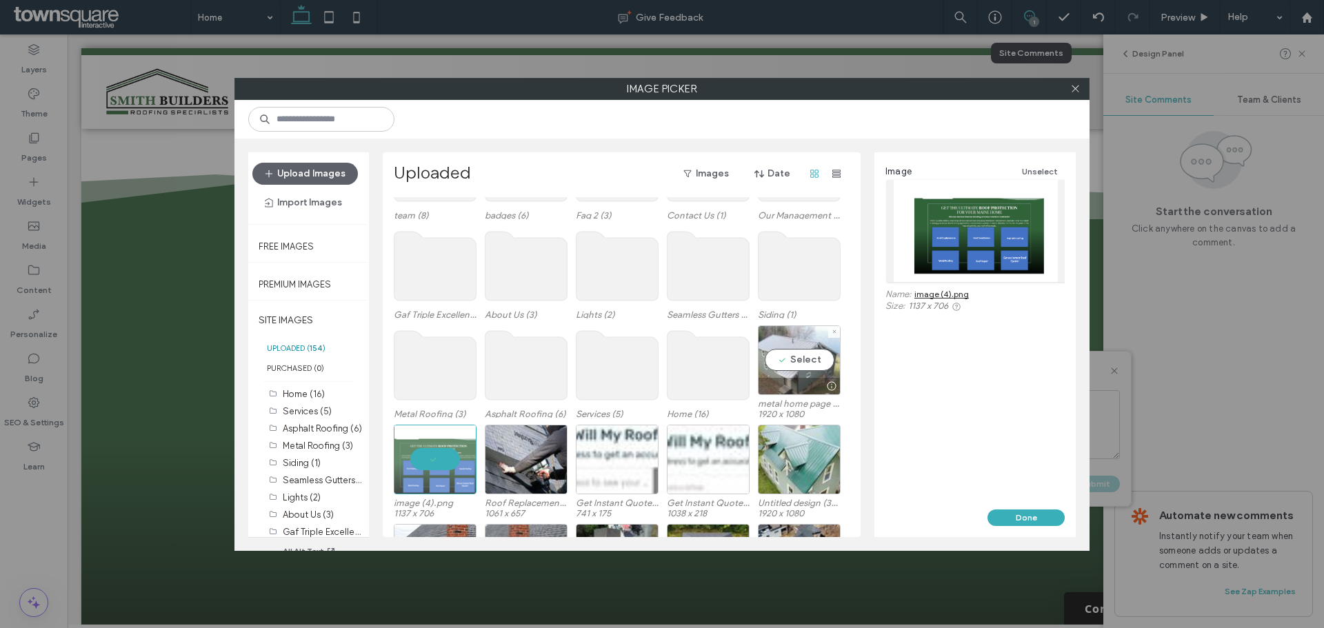
click at [788, 374] on div "Select" at bounding box center [799, 360] width 83 height 70
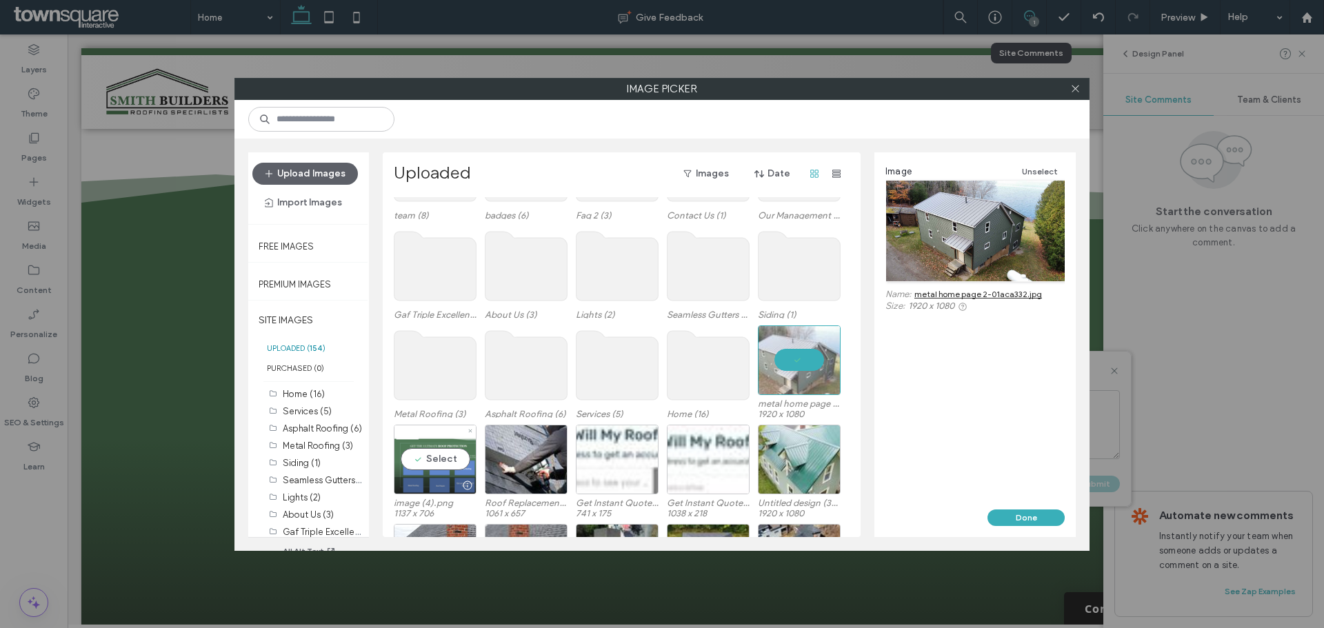
click at [445, 460] on div "Select" at bounding box center [435, 460] width 83 height 70
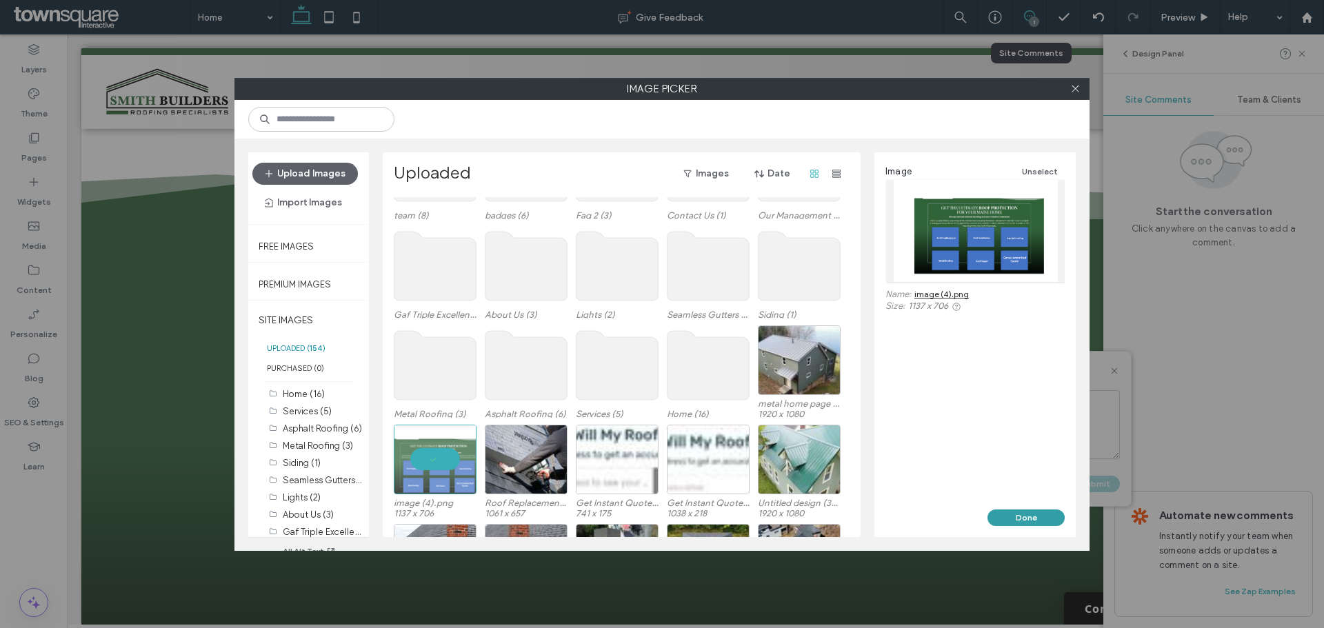
click at [1017, 519] on button "Done" at bounding box center [1025, 518] width 77 height 17
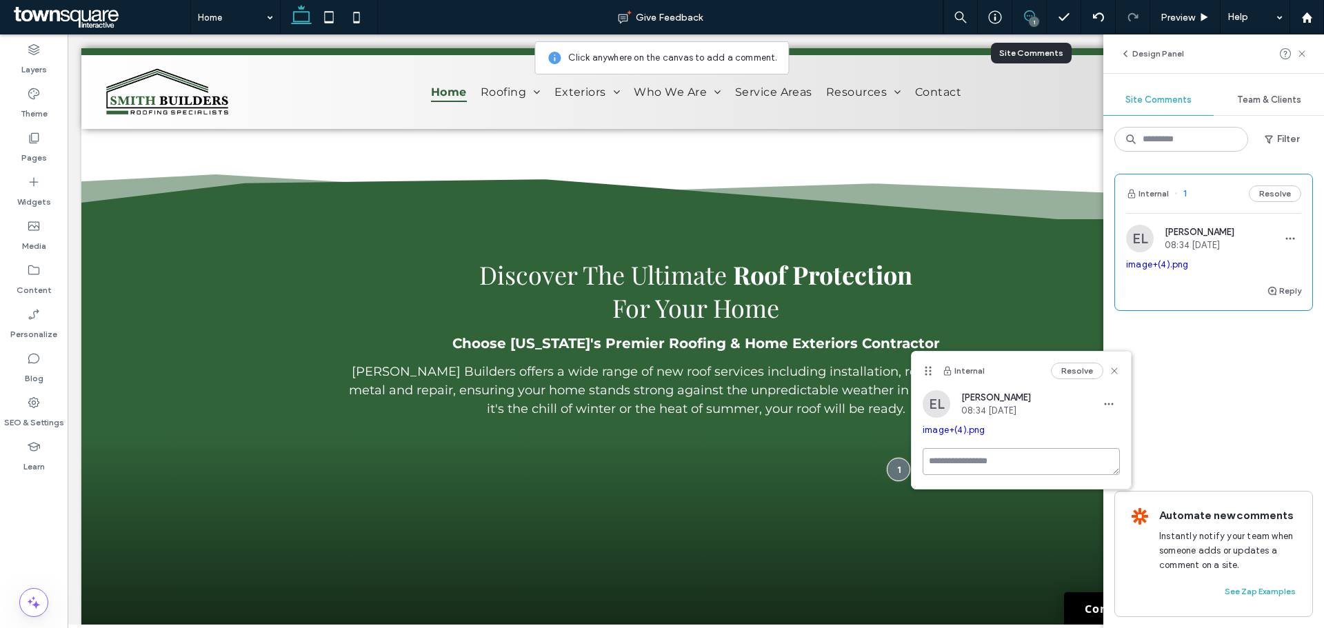
click at [949, 464] on textarea at bounding box center [1021, 461] width 197 height 27
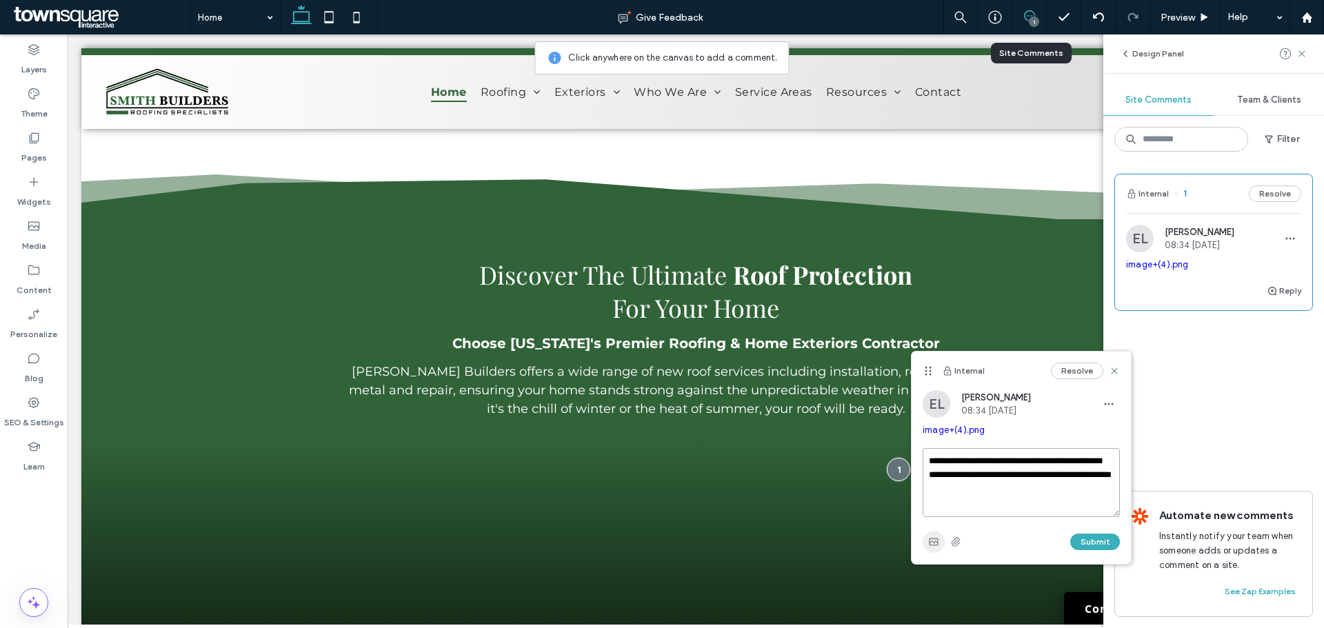
type textarea "**********"
click at [929, 547] on icon "button" at bounding box center [933, 541] width 11 height 11
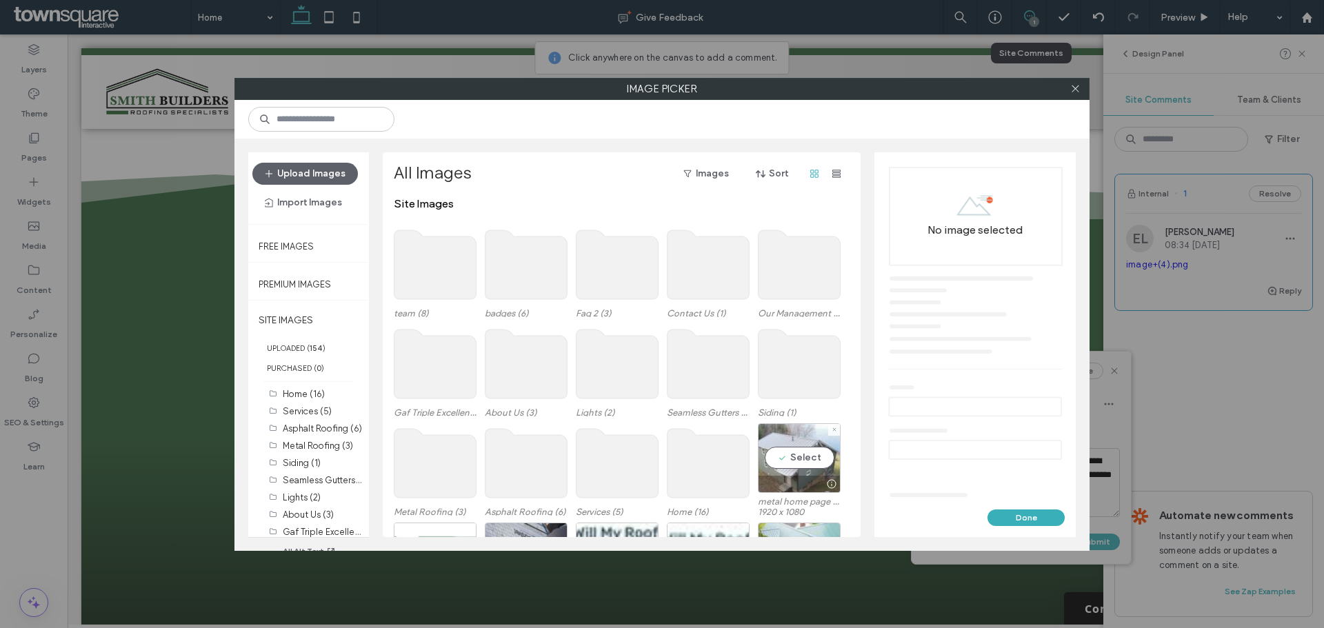
click at [788, 452] on div "Select" at bounding box center [799, 458] width 83 height 70
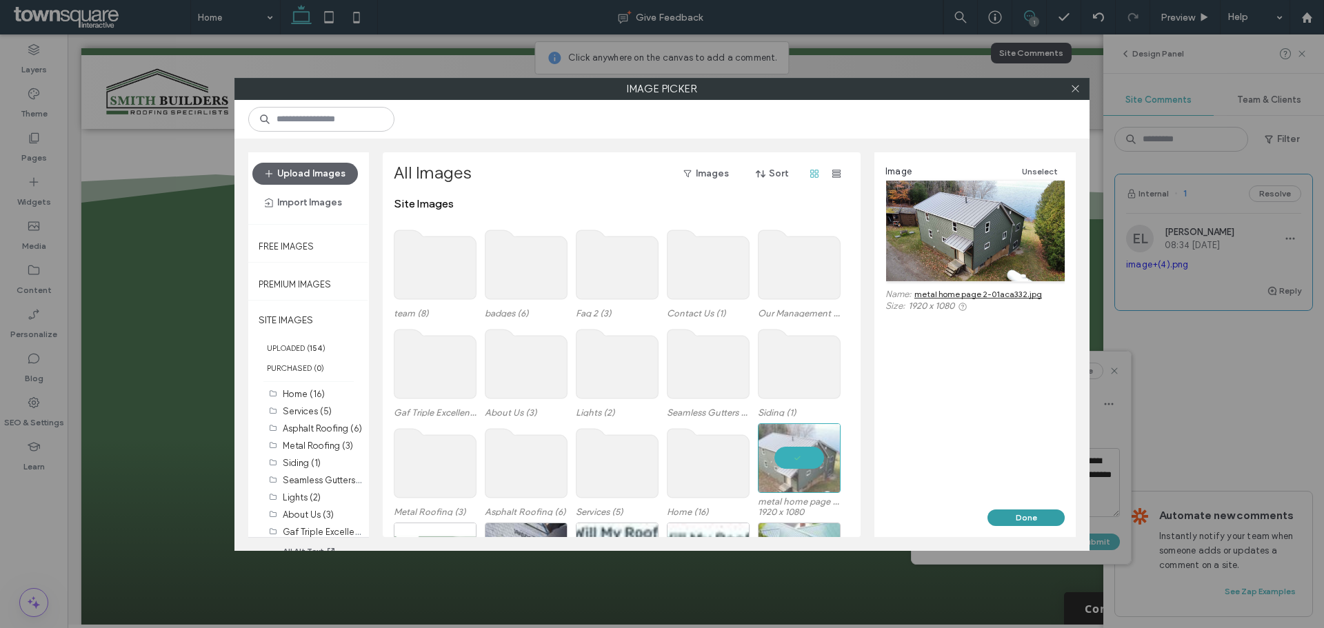
click at [1020, 516] on button "Done" at bounding box center [1025, 518] width 77 height 17
